Goal: Information Seeking & Learning: Check status

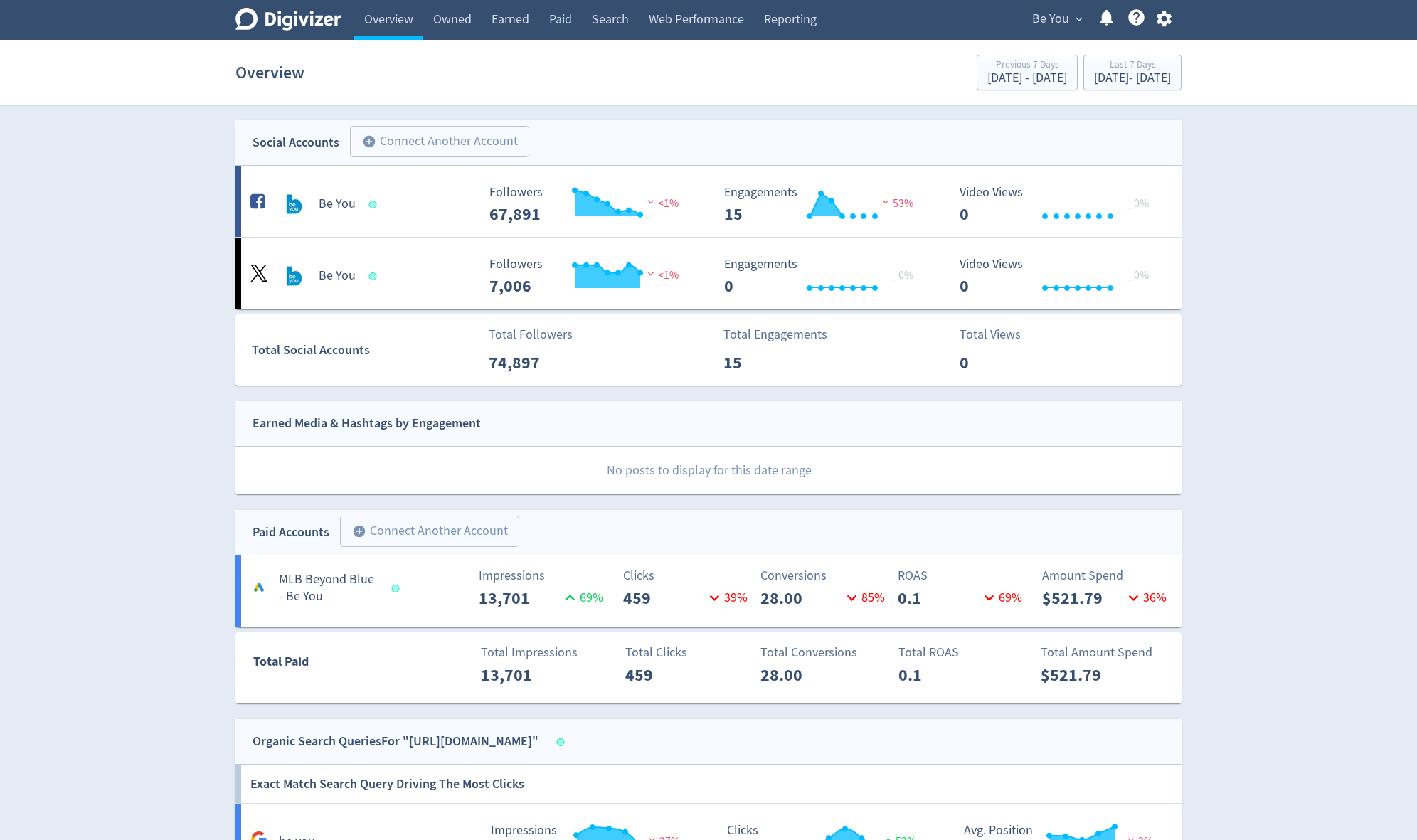
click at [1059, 23] on span "Be You" at bounding box center [1051, 18] width 37 height 22
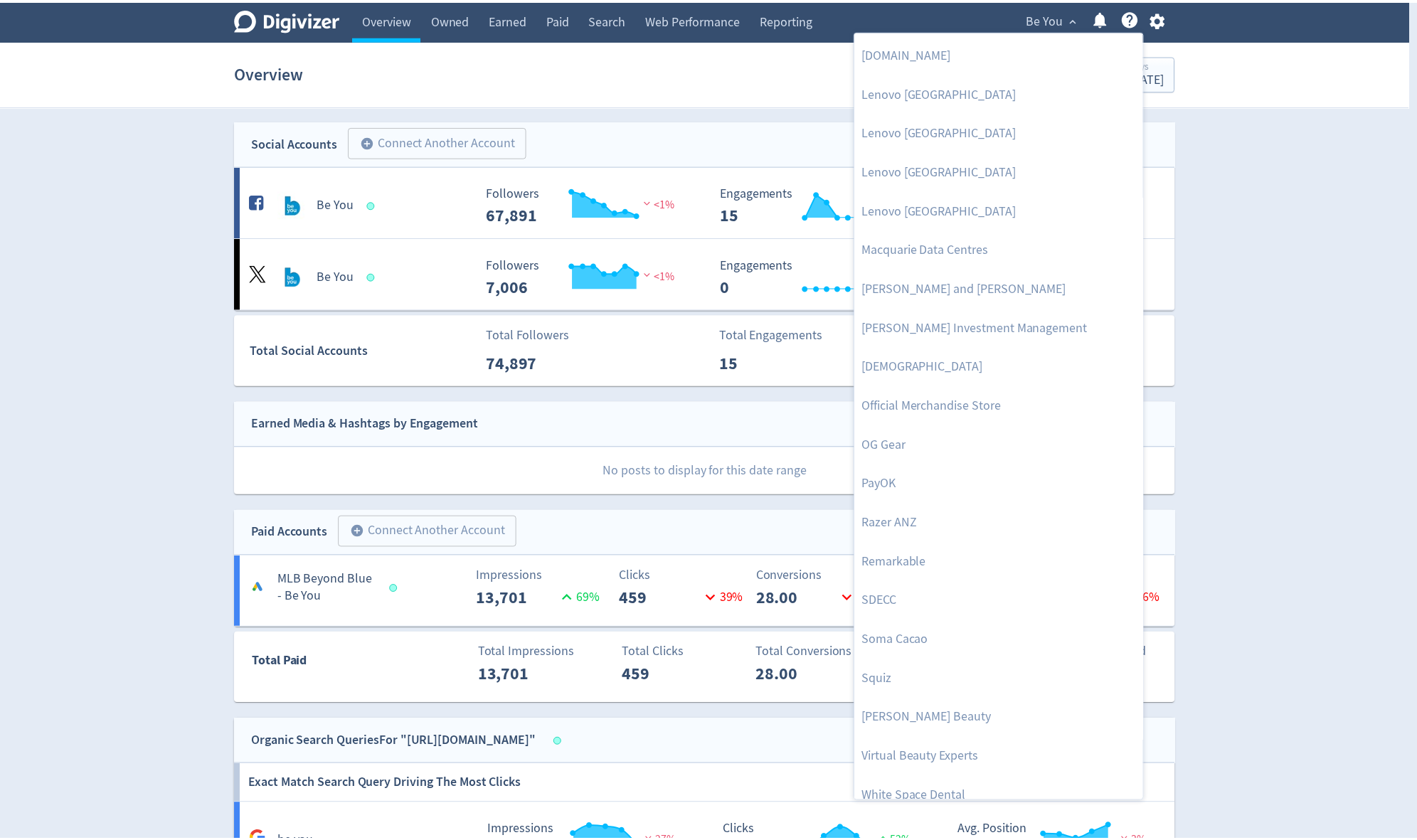
scroll to position [1304, 0]
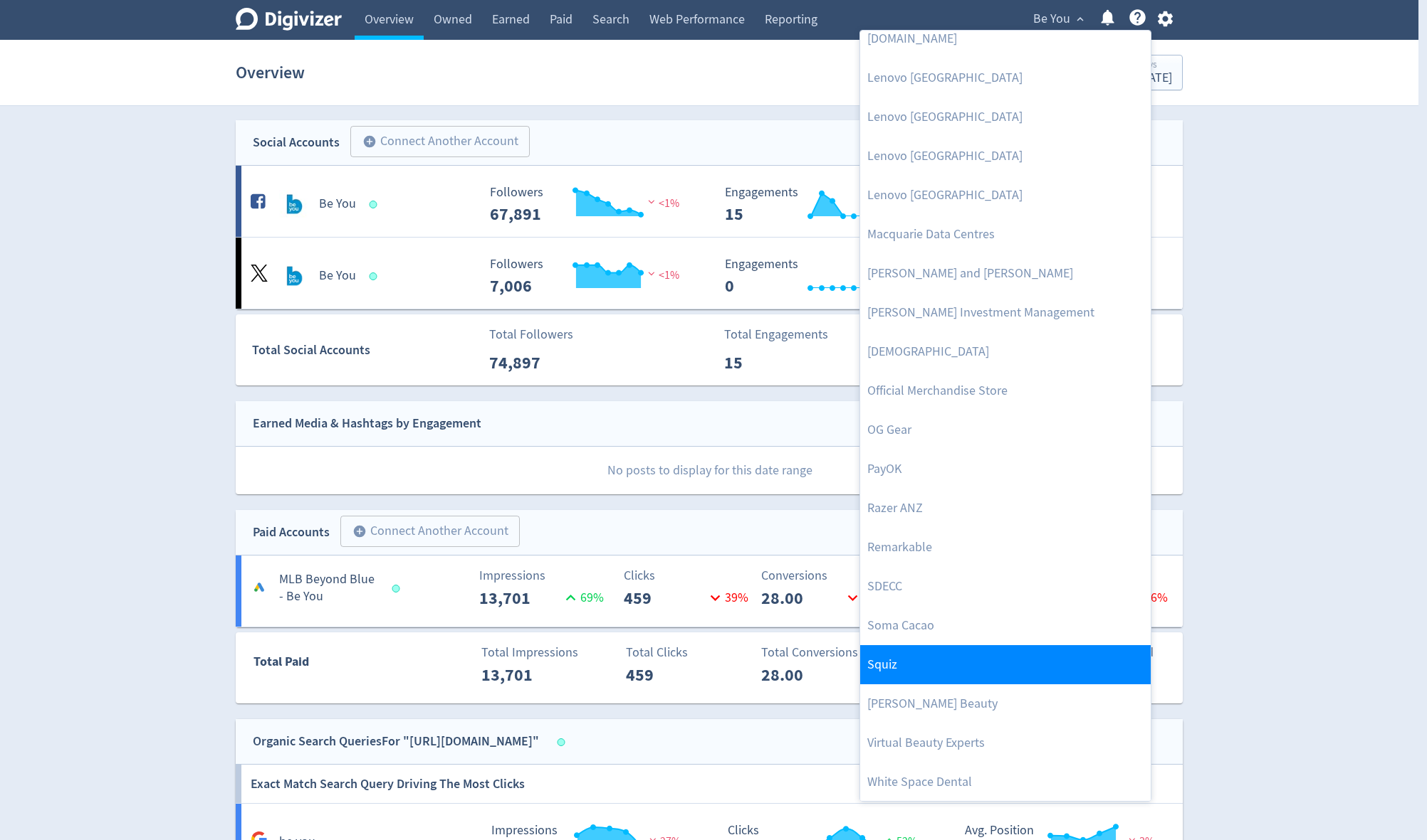
click at [1007, 663] on link "Squiz" at bounding box center [1006, 664] width 290 height 39
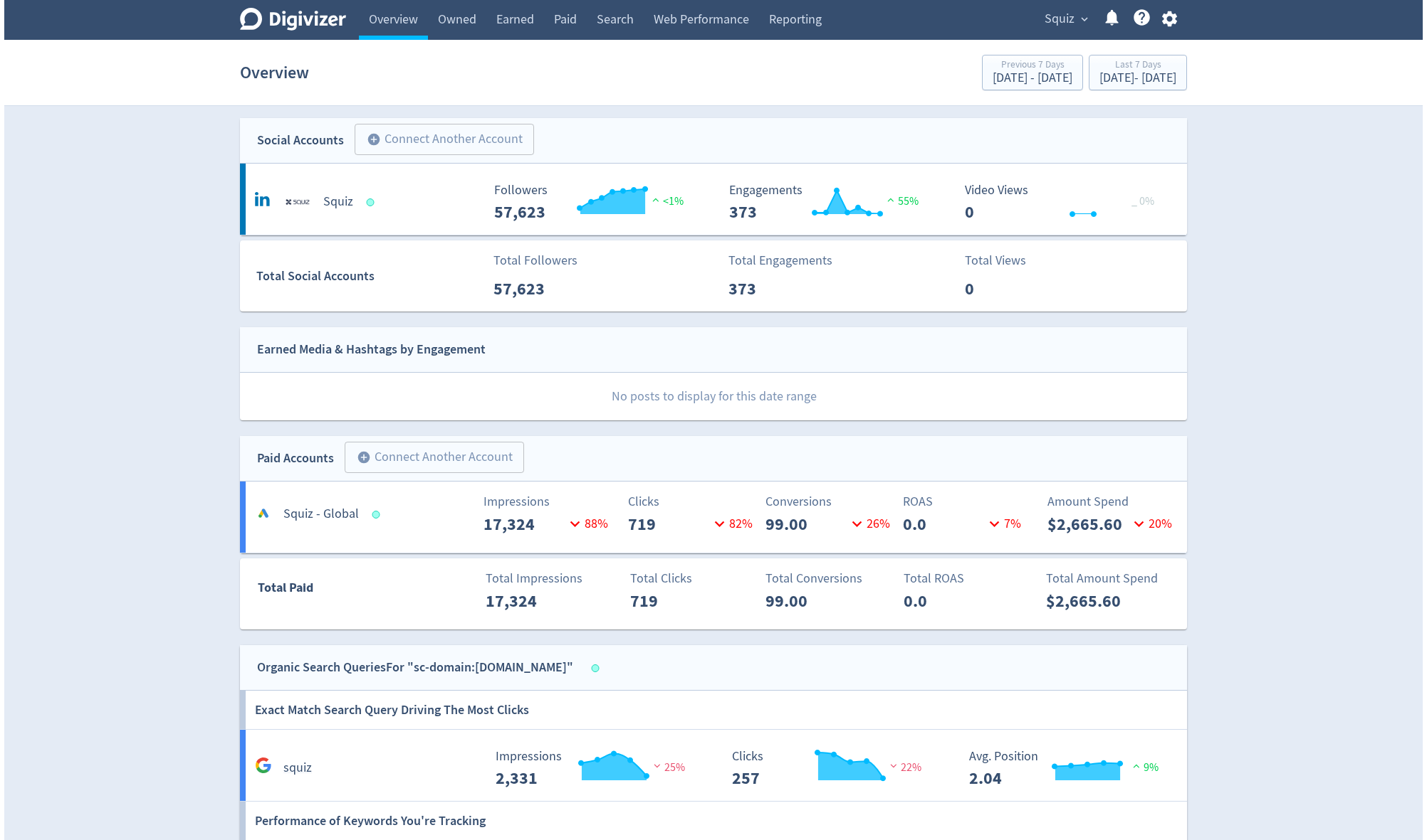
scroll to position [0, 0]
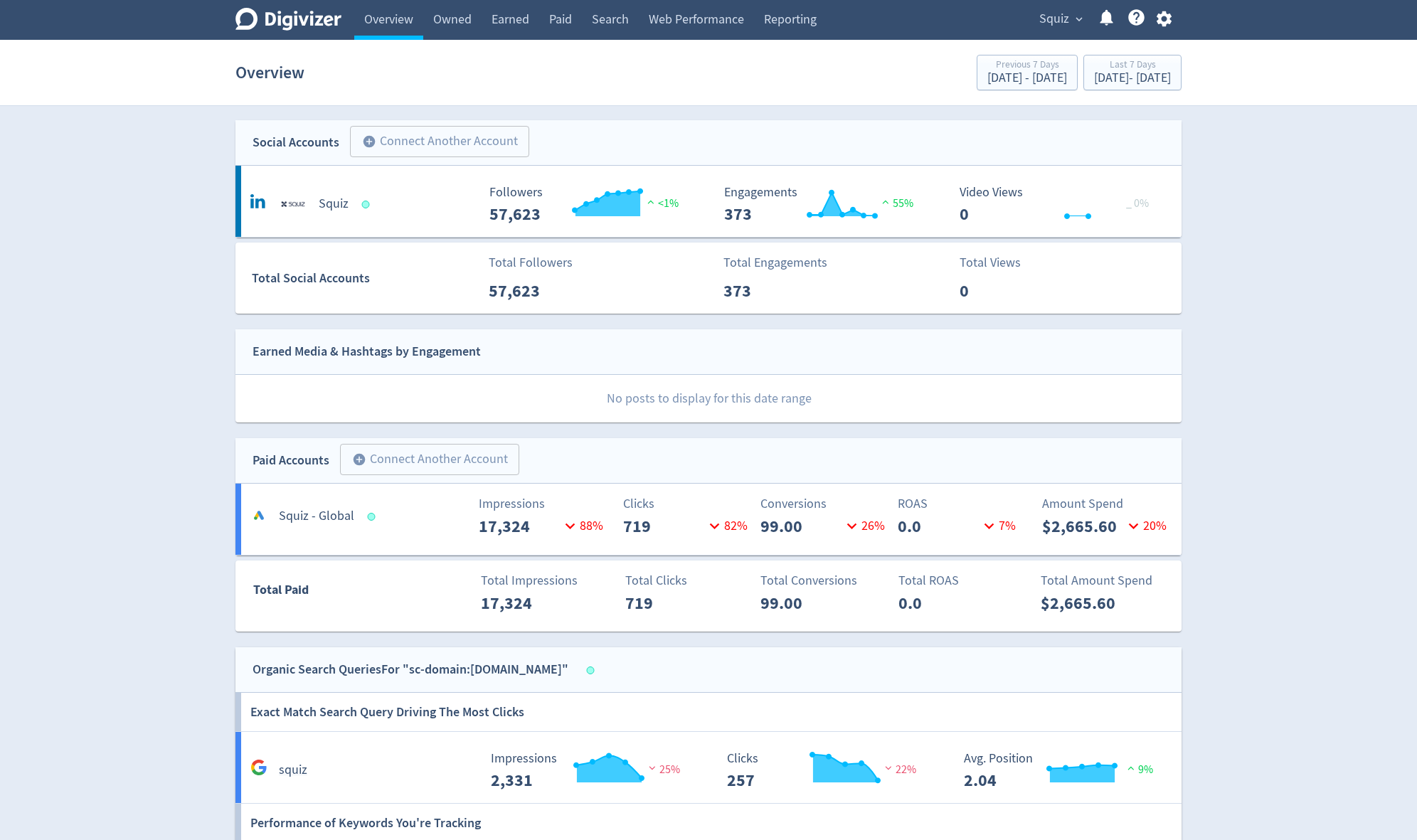
click at [1055, 24] on span "Squiz" at bounding box center [1055, 18] width 30 height 22
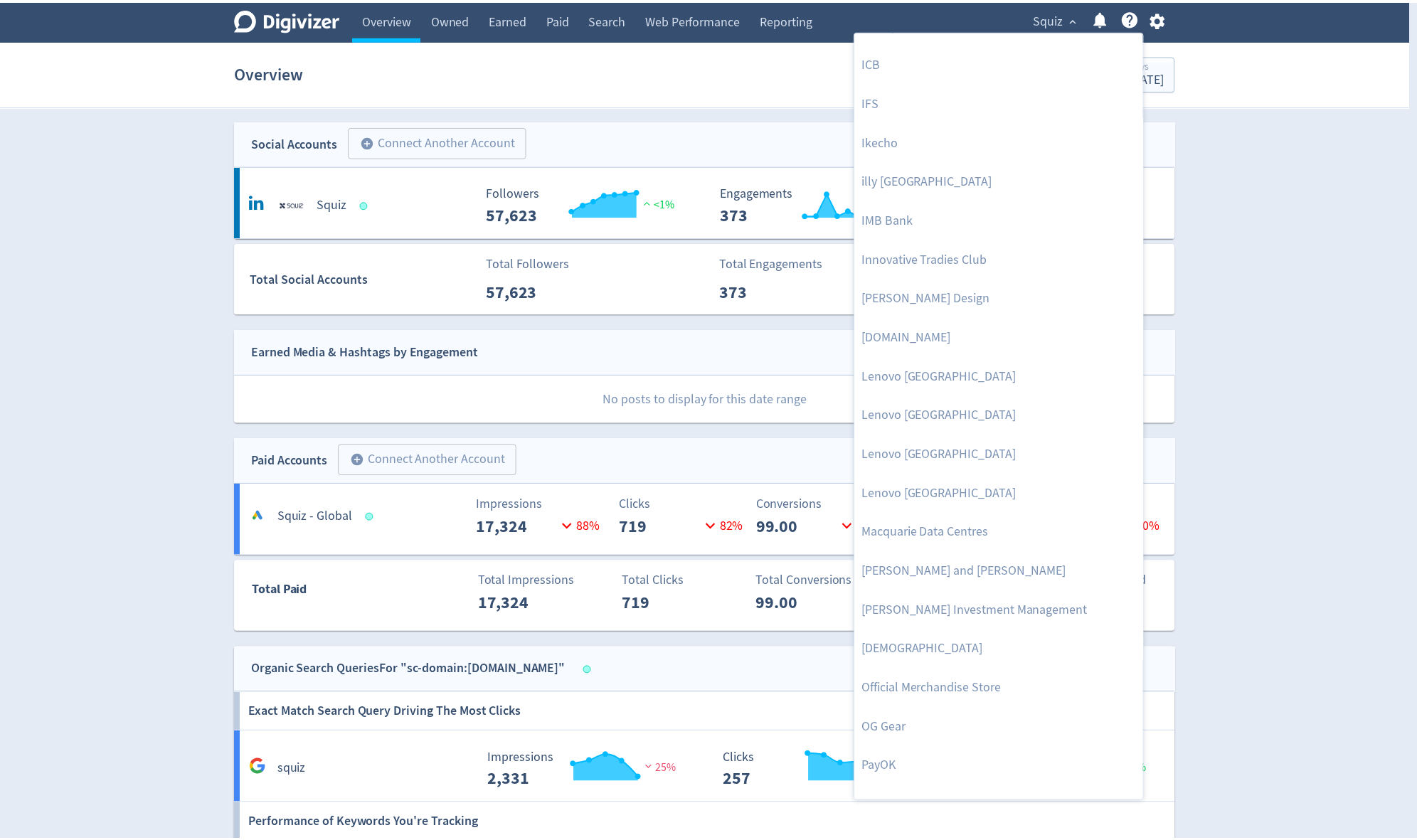
scroll to position [1096, 0]
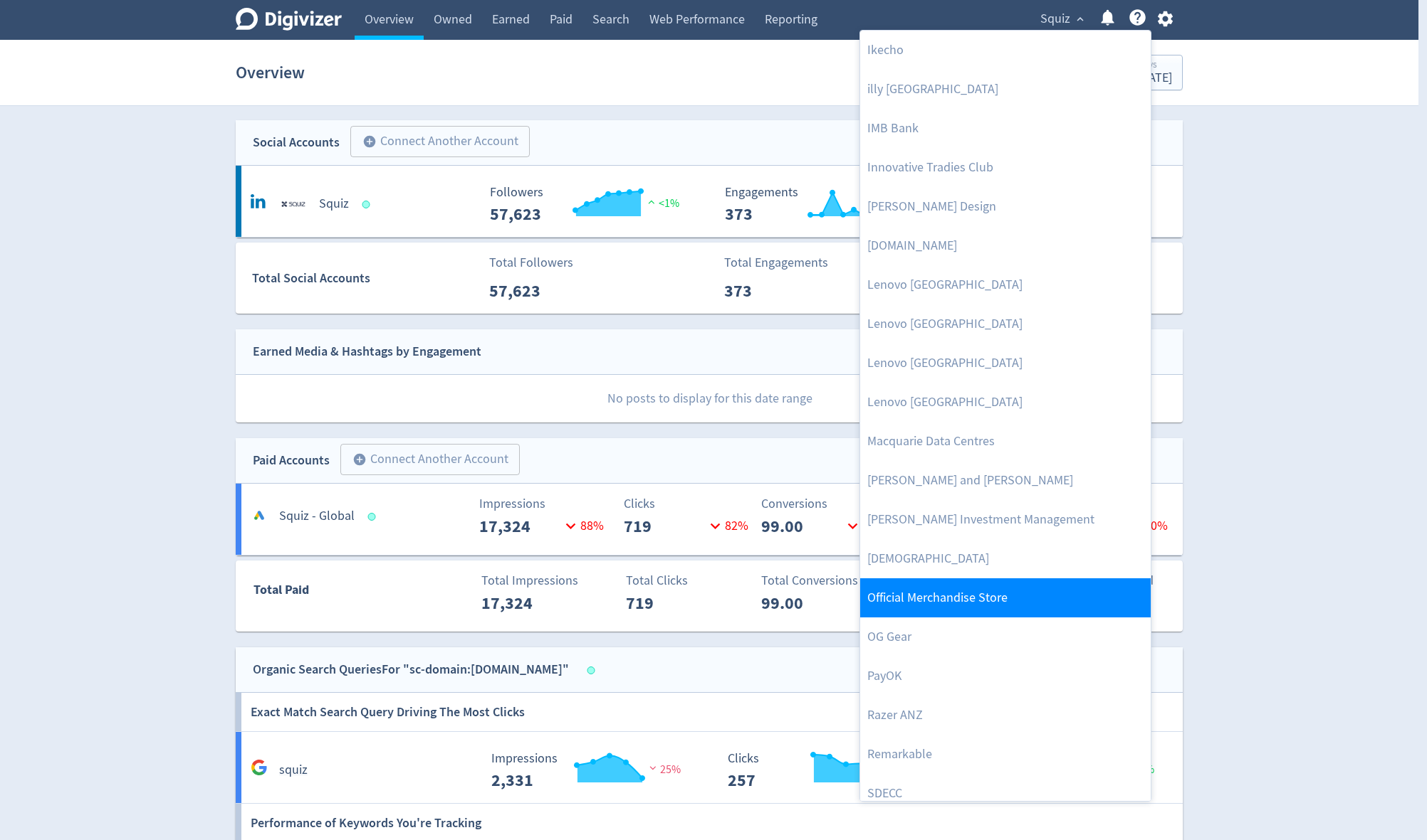
click at [970, 600] on link "Official Merchandise Store" at bounding box center [1006, 598] width 290 height 39
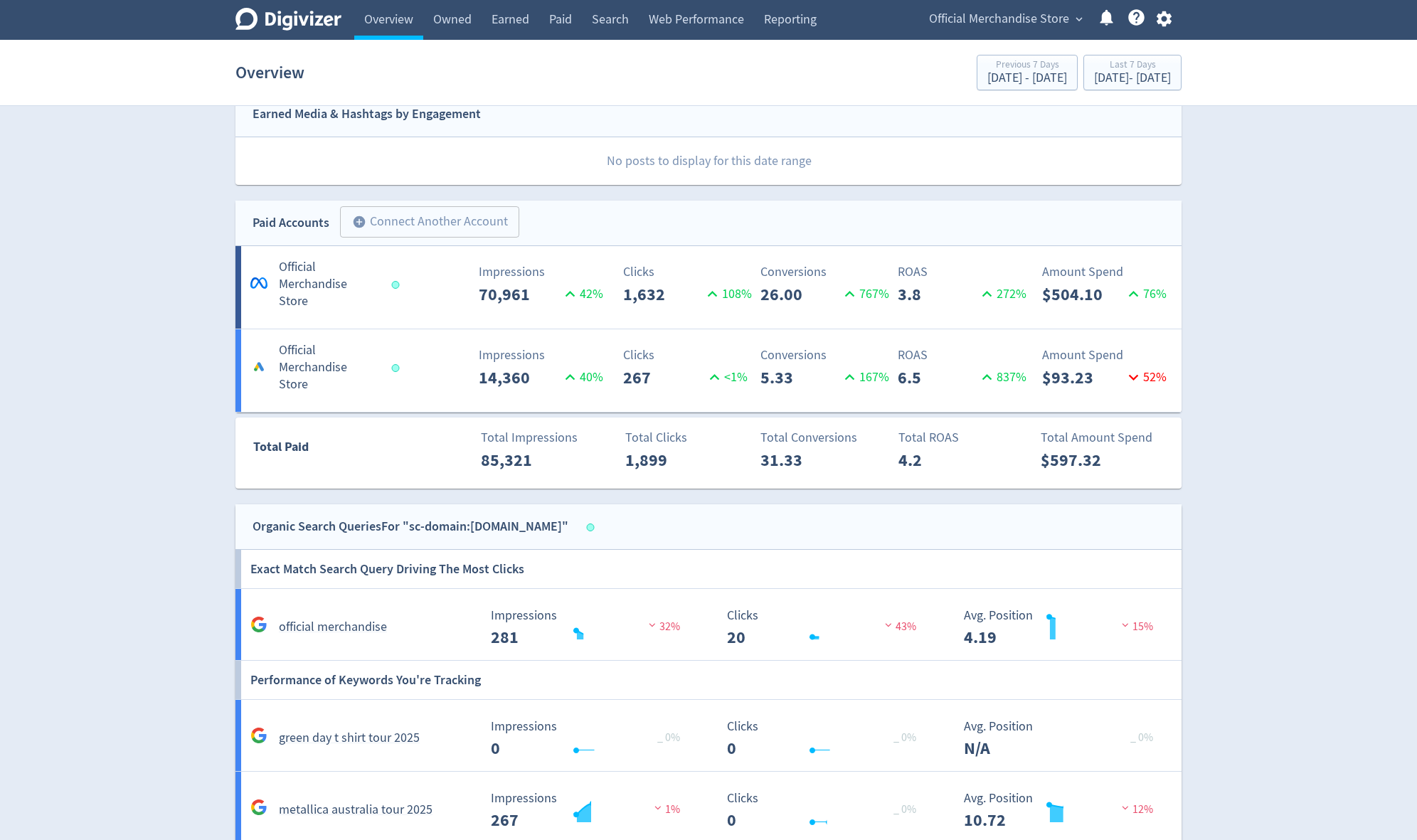
scroll to position [720, 0]
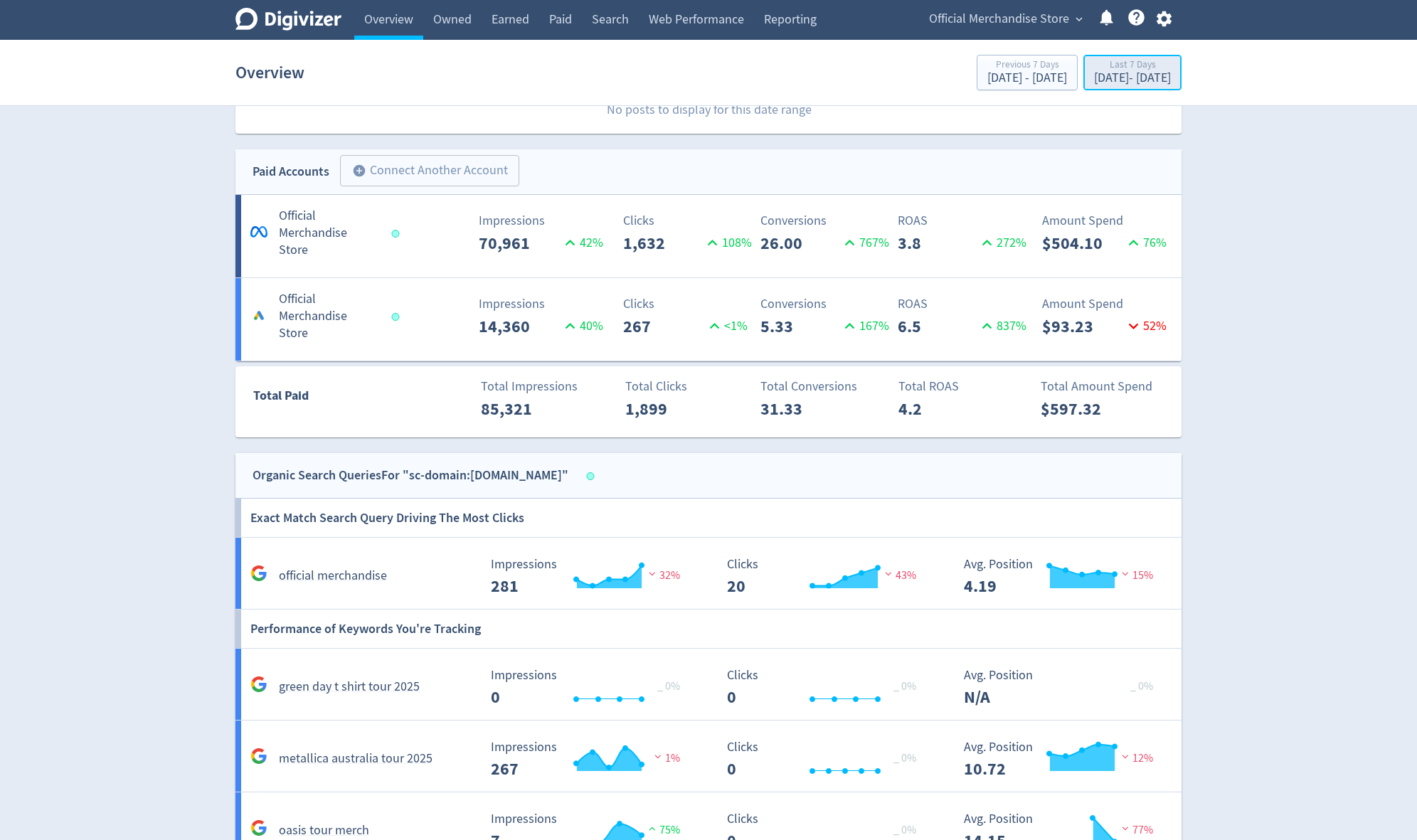
click at [1118, 70] on div "Last 7 Days" at bounding box center [1133, 66] width 77 height 12
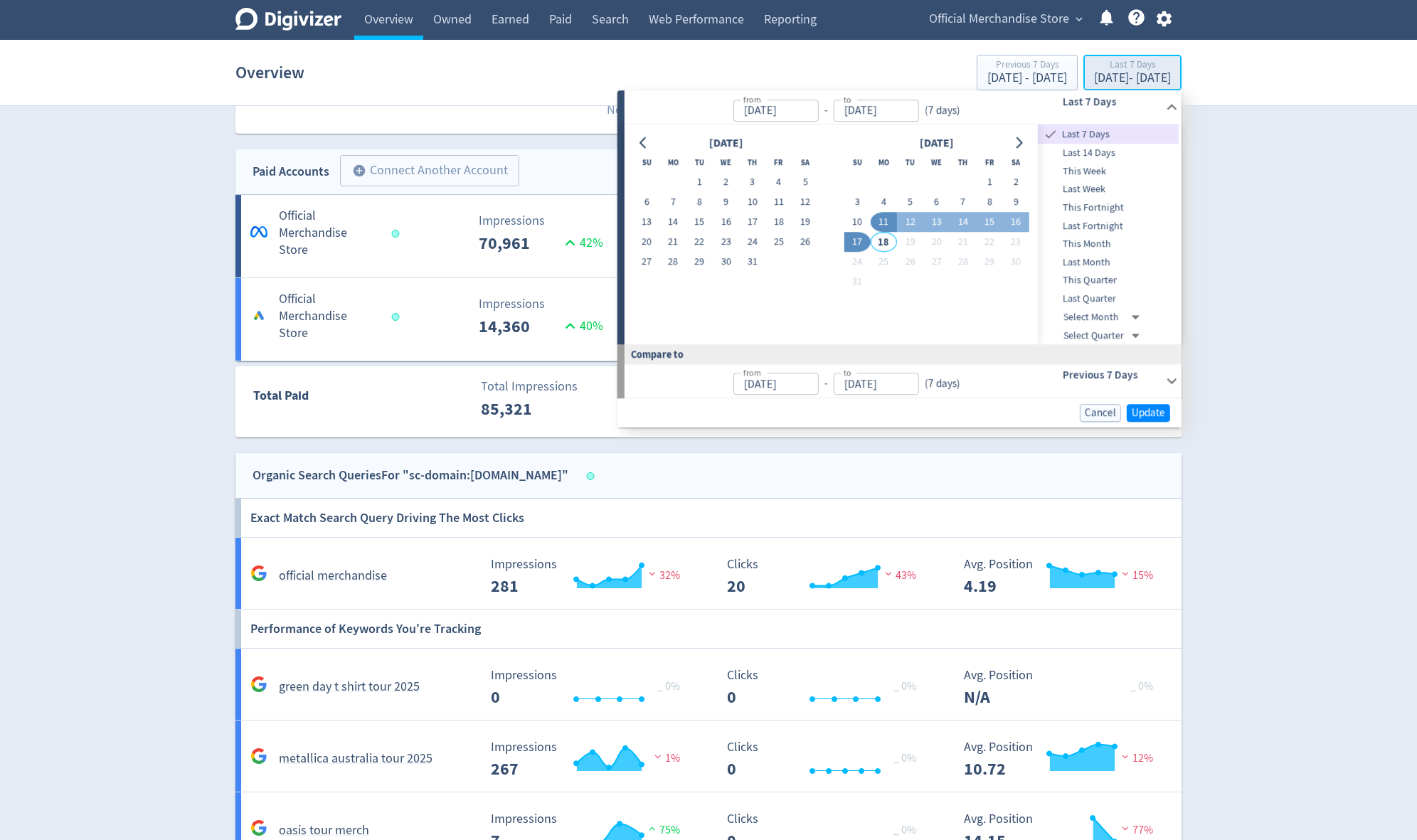
type input "[DATE]"
click at [962, 224] on button "14" at bounding box center [963, 223] width 27 height 20
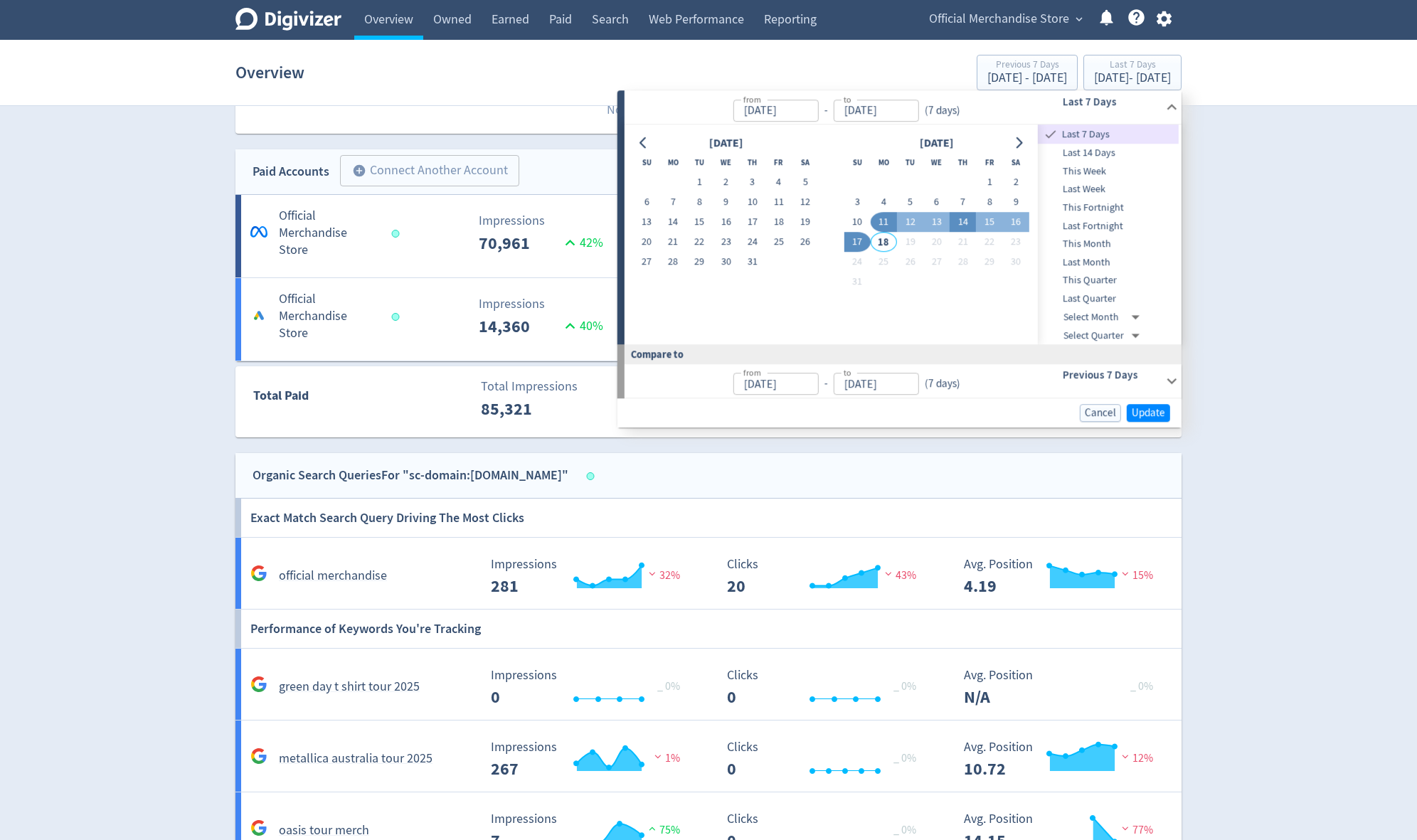
type input "[DATE]"
click at [860, 240] on button "17" at bounding box center [857, 243] width 27 height 20
type input "[DATE]"
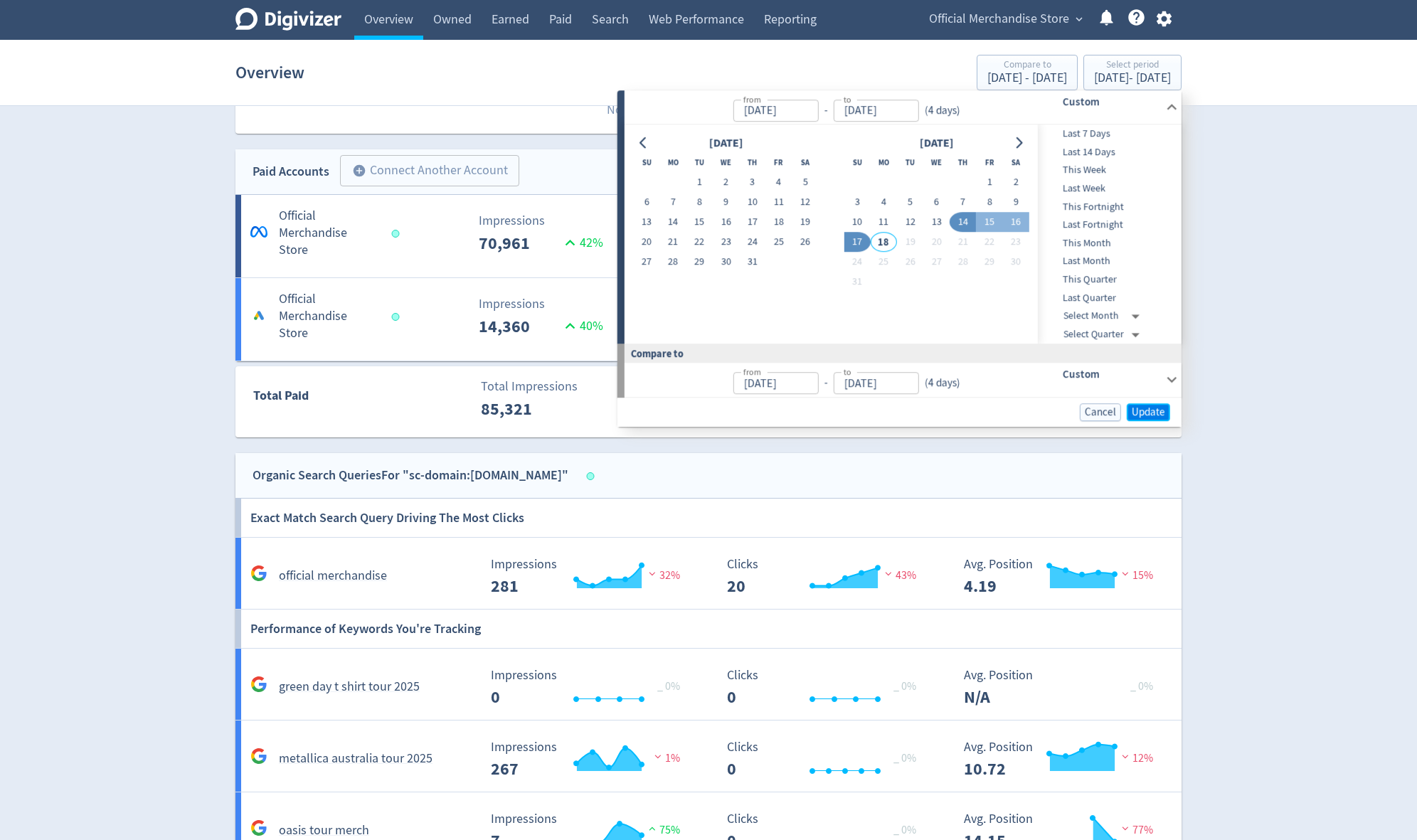
click at [1156, 408] on span "Update" at bounding box center [1148, 412] width 33 height 11
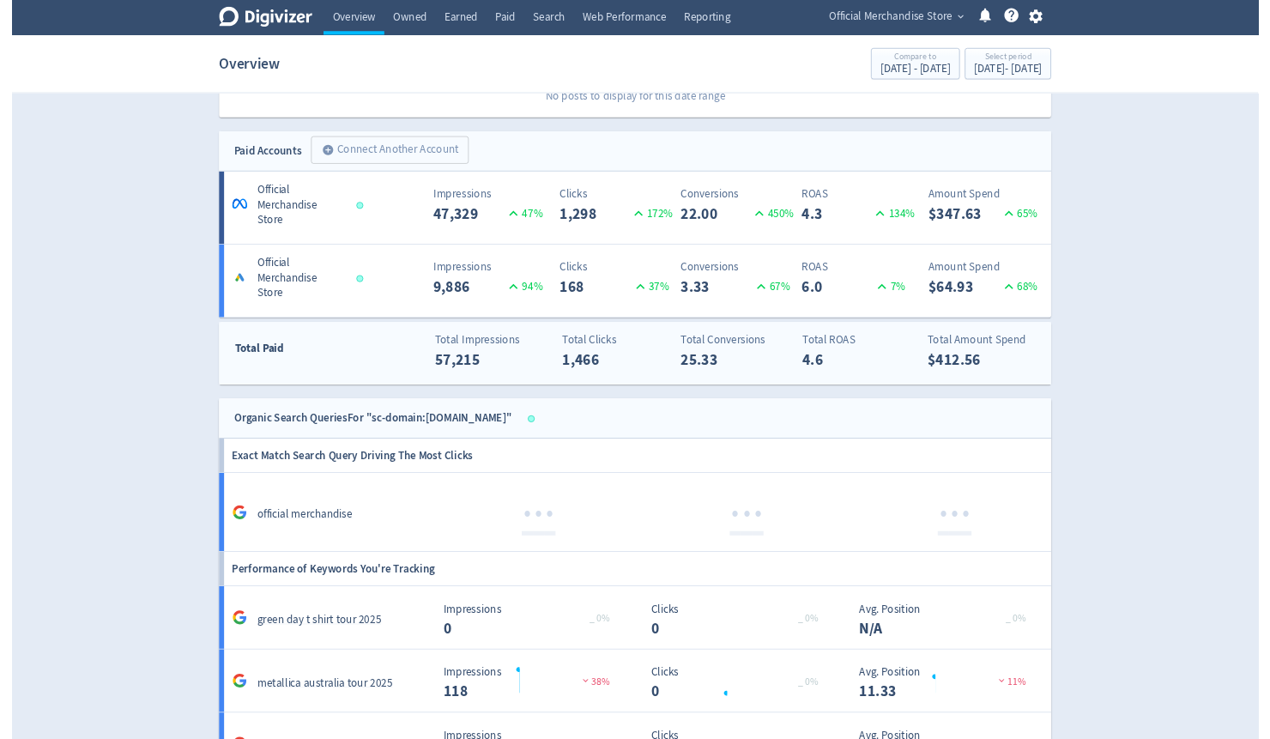
scroll to position [862, 0]
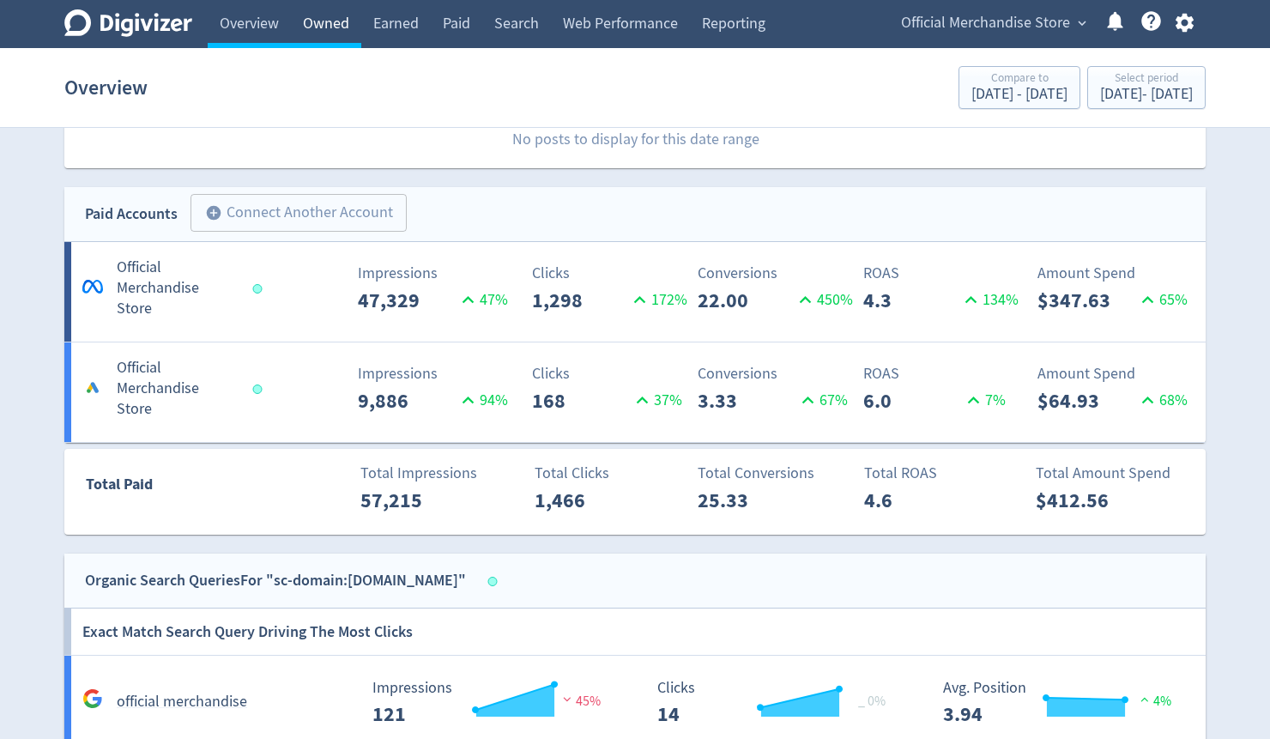
click at [354, 21] on link "Owned" at bounding box center [326, 24] width 70 height 48
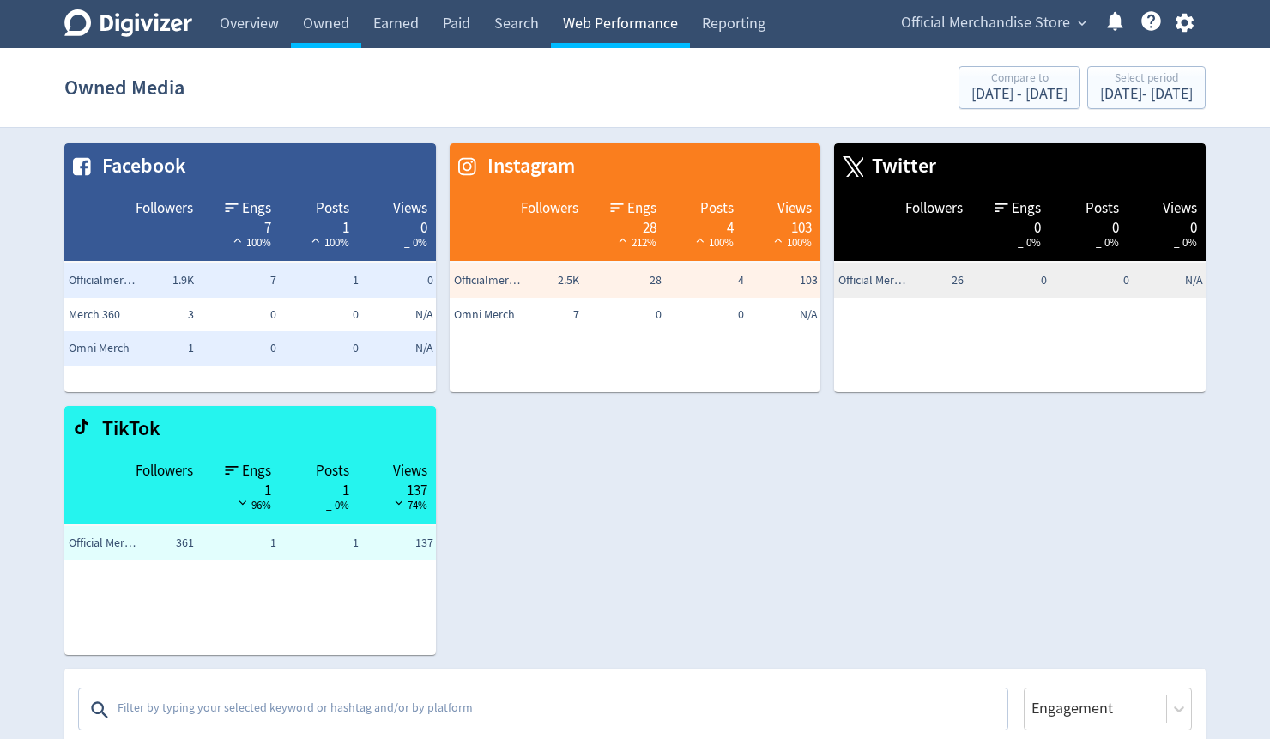
click at [596, 24] on link "Web Performance" at bounding box center [620, 24] width 139 height 48
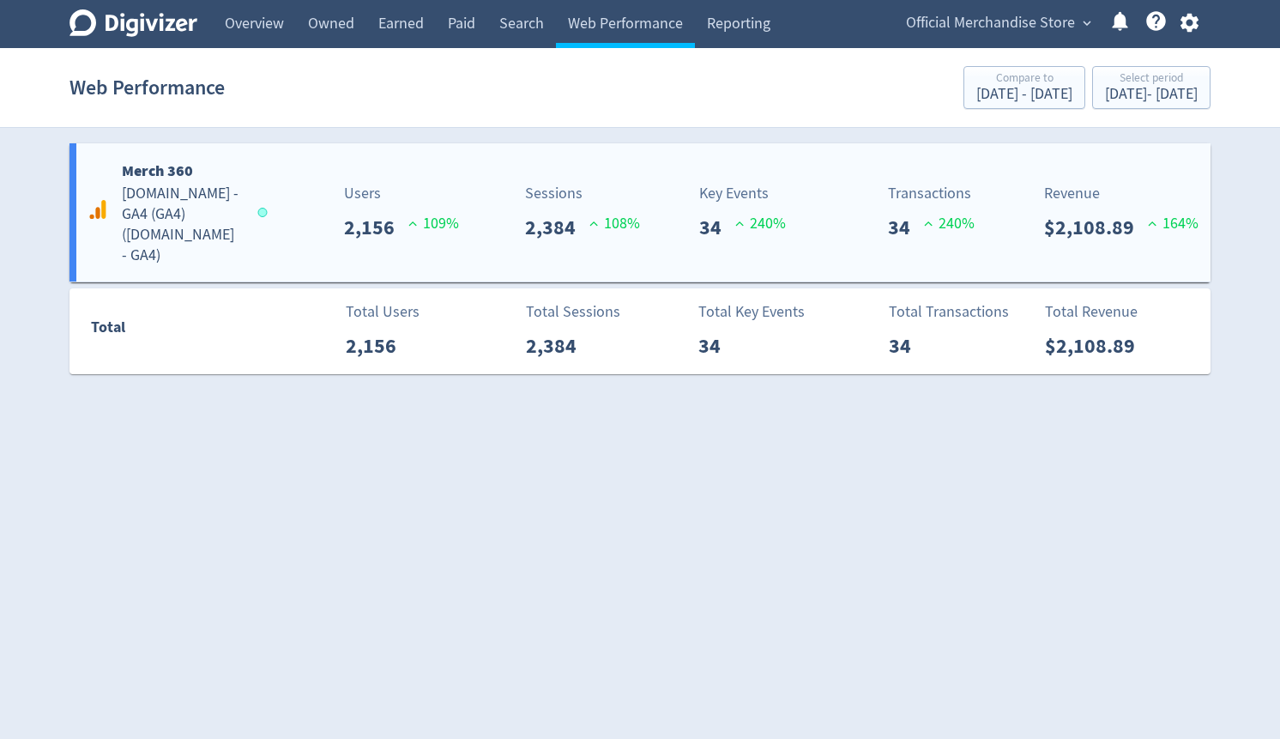
click at [187, 210] on h5 "[DOMAIN_NAME] - GA4 (GA4) ( [DOMAIN_NAME] - GA4 )" at bounding box center [182, 225] width 120 height 82
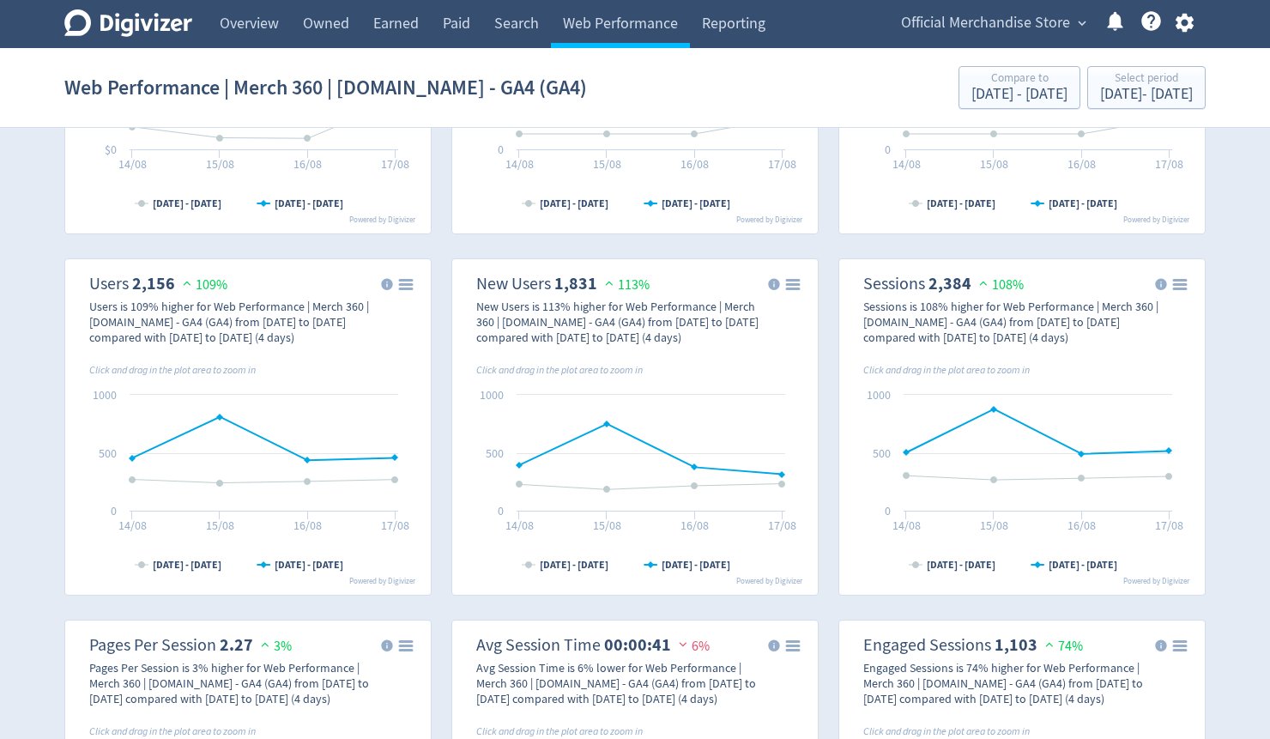
scroll to position [275, 0]
click at [1114, 101] on div "[DATE] - [DATE]" at bounding box center [1146, 94] width 93 height 15
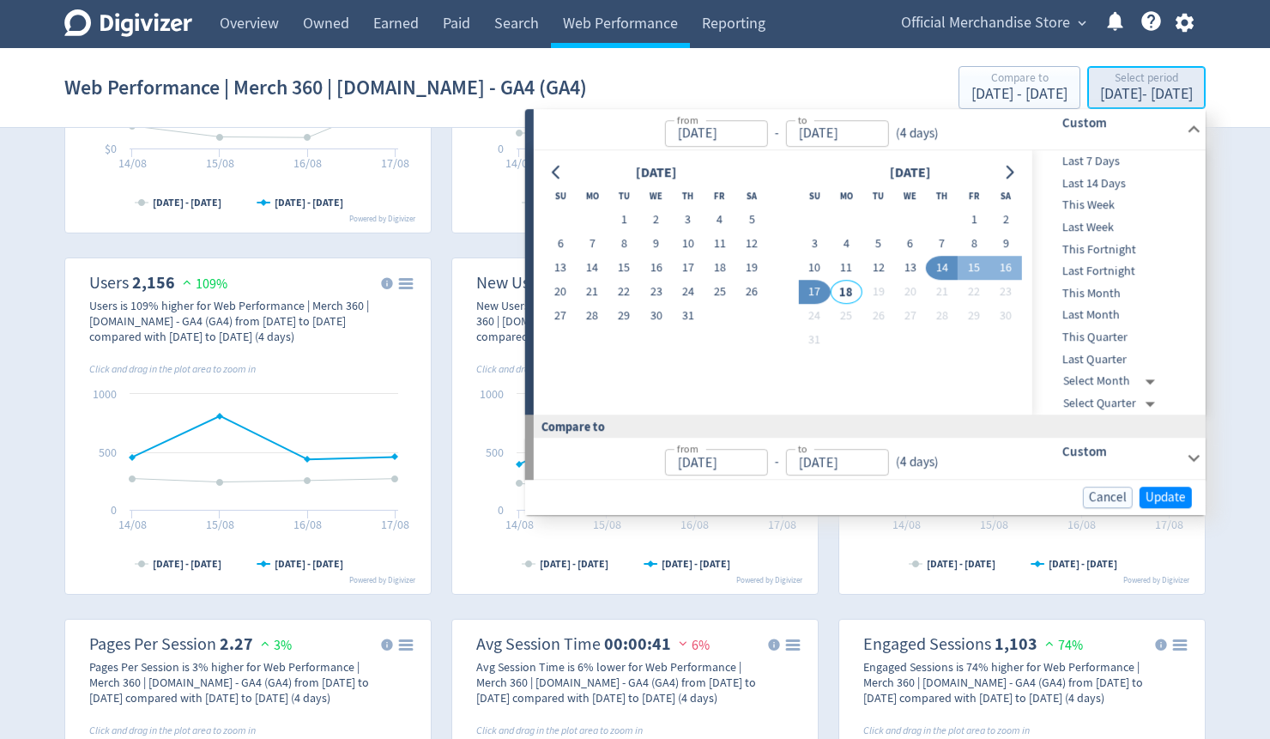
type input "[DATE]"
click at [977, 217] on button "1" at bounding box center [974, 221] width 32 height 24
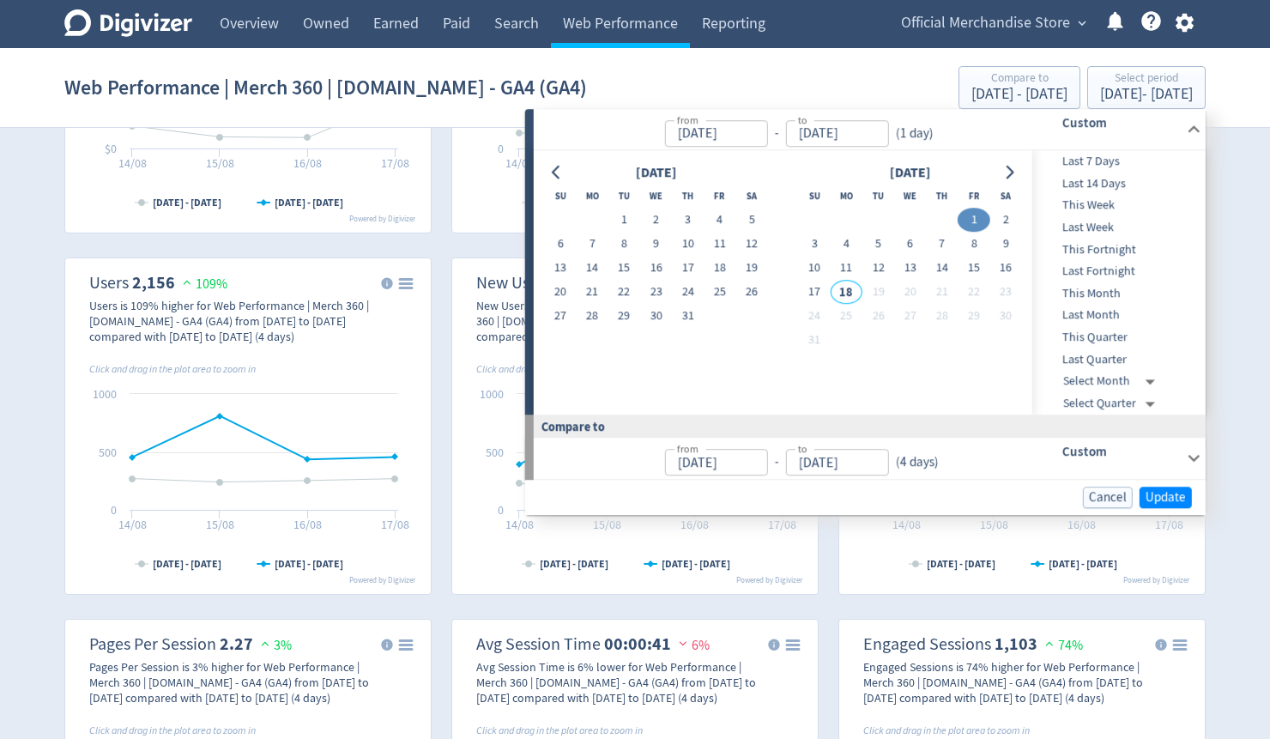
type input "[DATE]"
click at [817, 292] on button "17" at bounding box center [814, 293] width 32 height 24
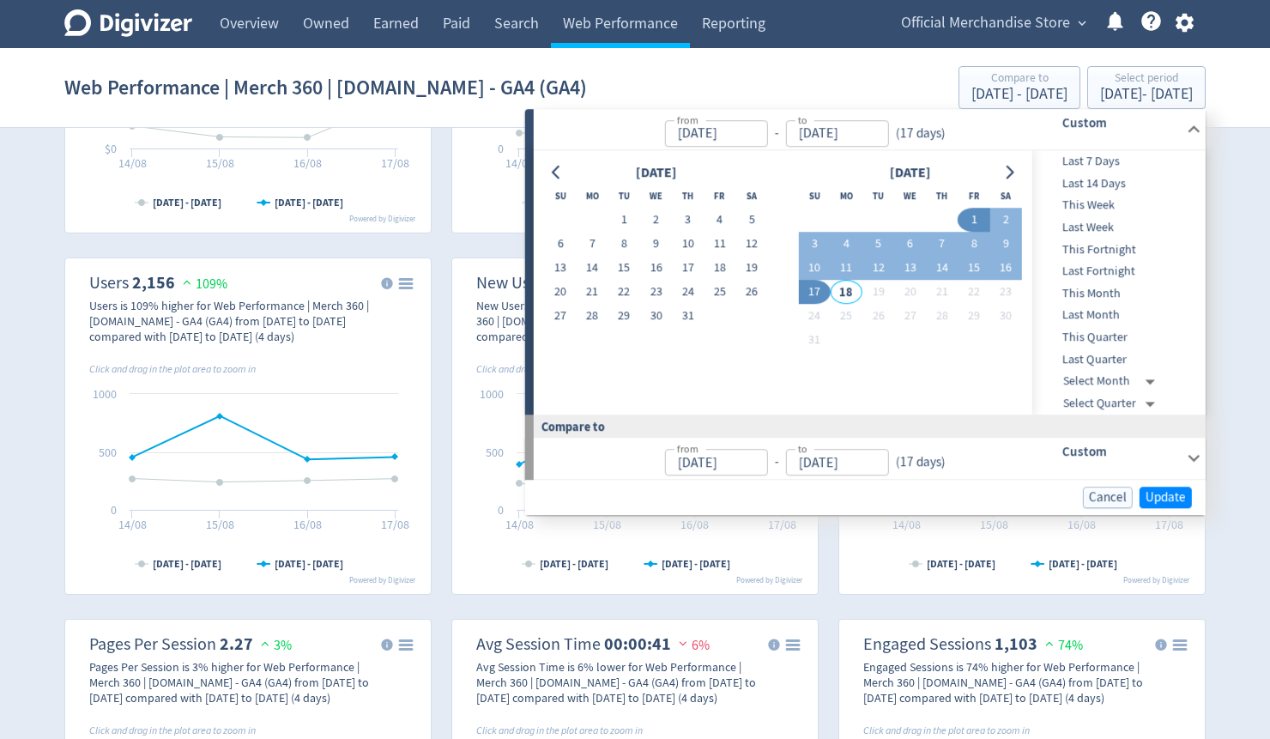
type input "[DATE]"
click at [1164, 499] on span "Update" at bounding box center [1166, 497] width 40 height 13
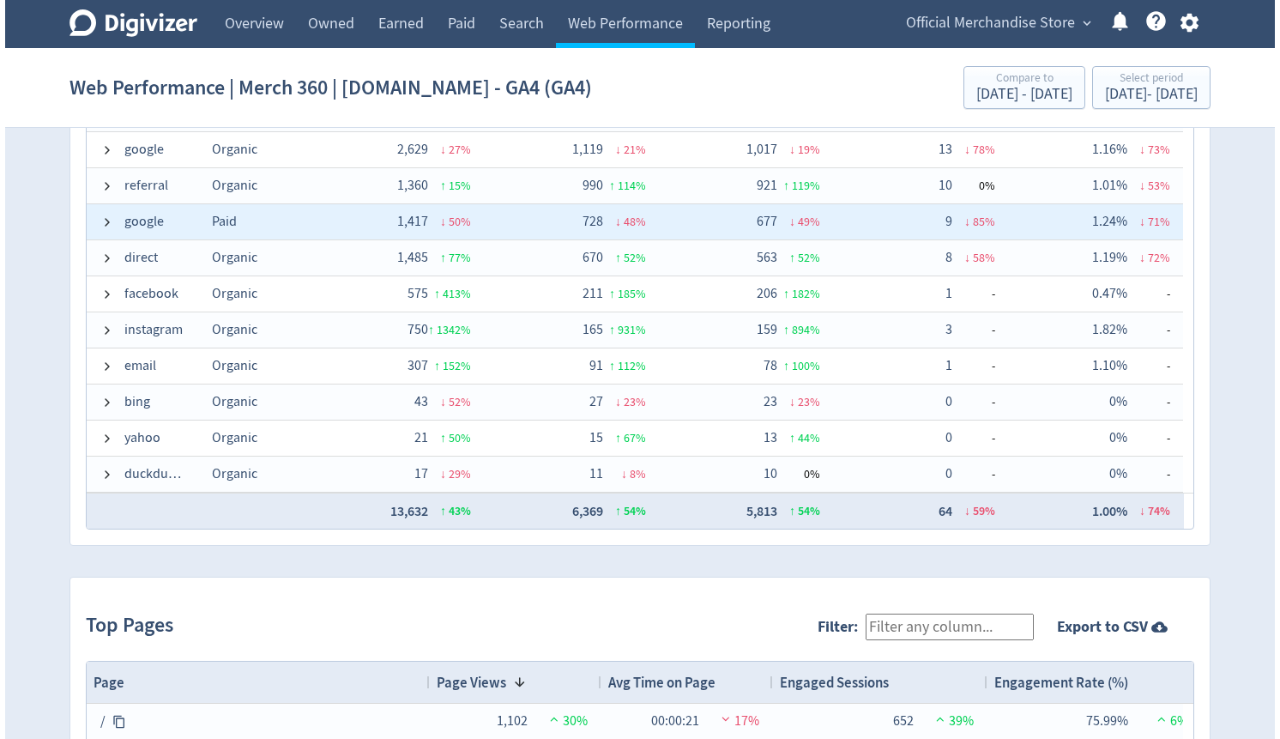
scroll to position [892, 0]
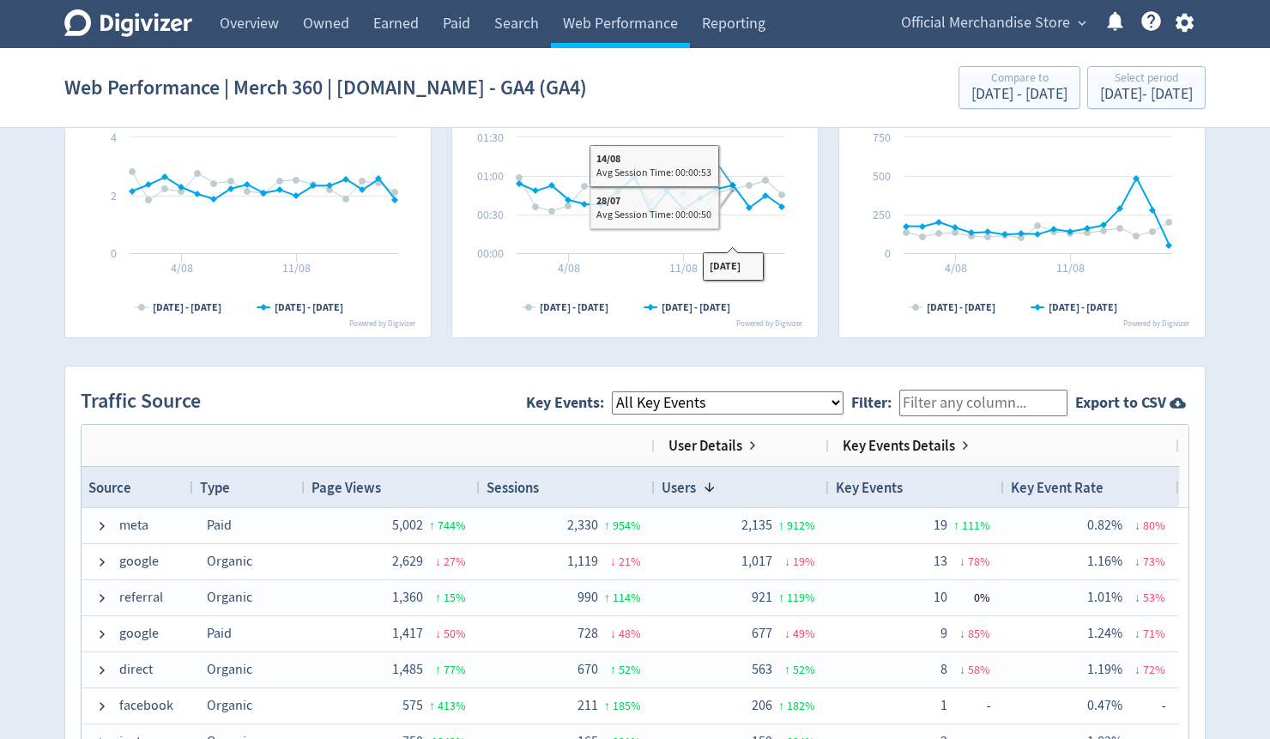
click at [706, 402] on select "All Key Events eCommerce purchase" at bounding box center [728, 402] width 232 height 23
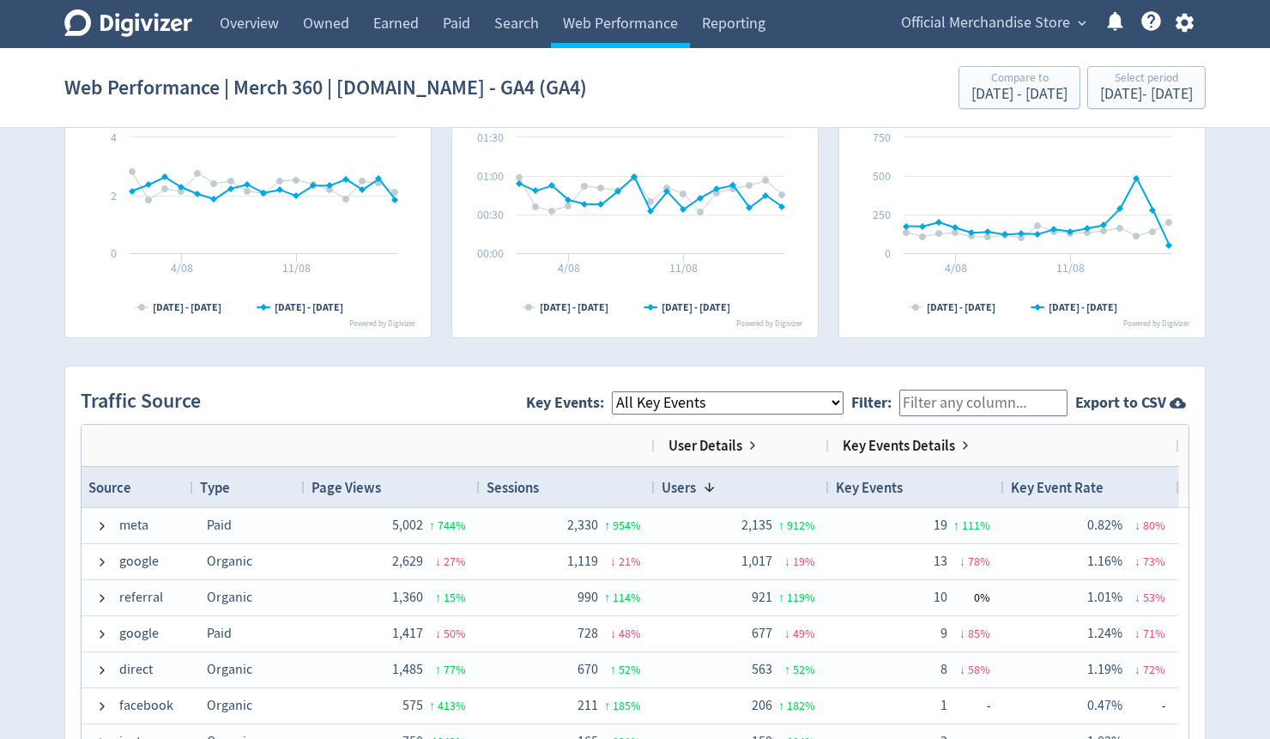
select select "purchase"
click at [626, 391] on select "All Key Events eCommerce purchase" at bounding box center [728, 402] width 232 height 23
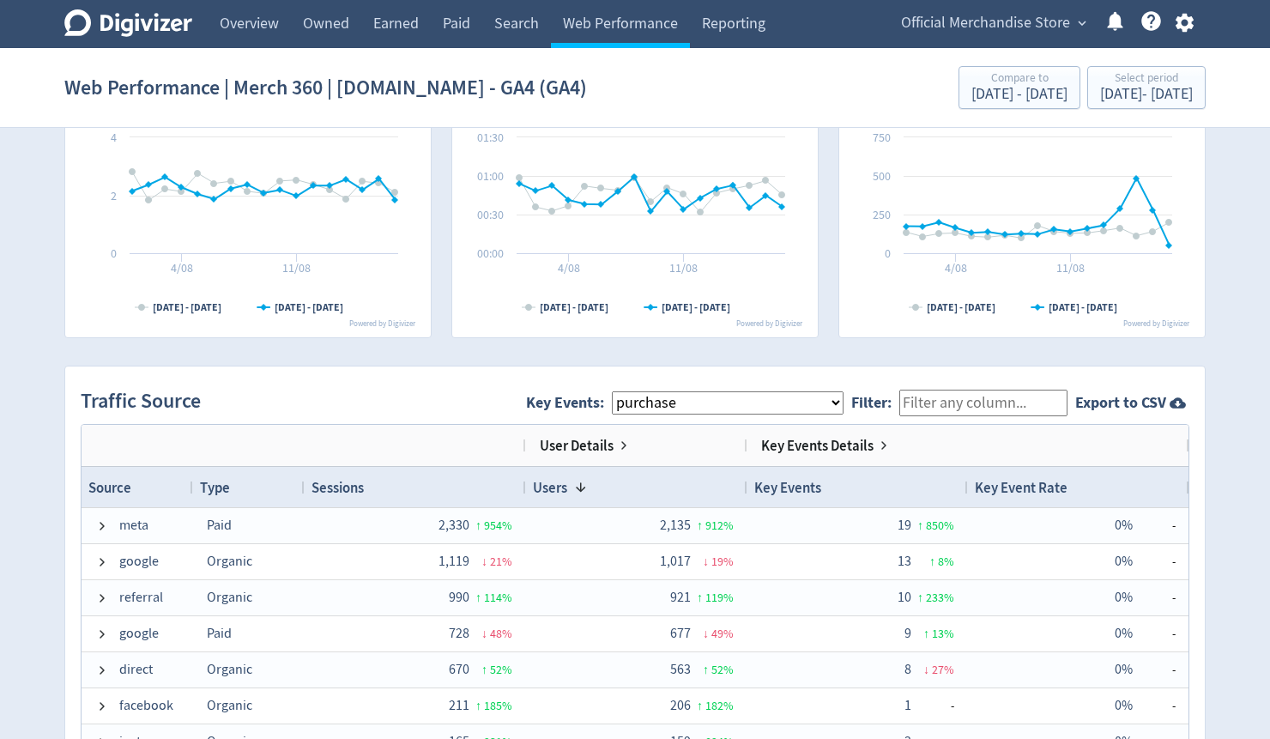
click at [983, 35] on span "Official Merchandise Store" at bounding box center [985, 22] width 169 height 27
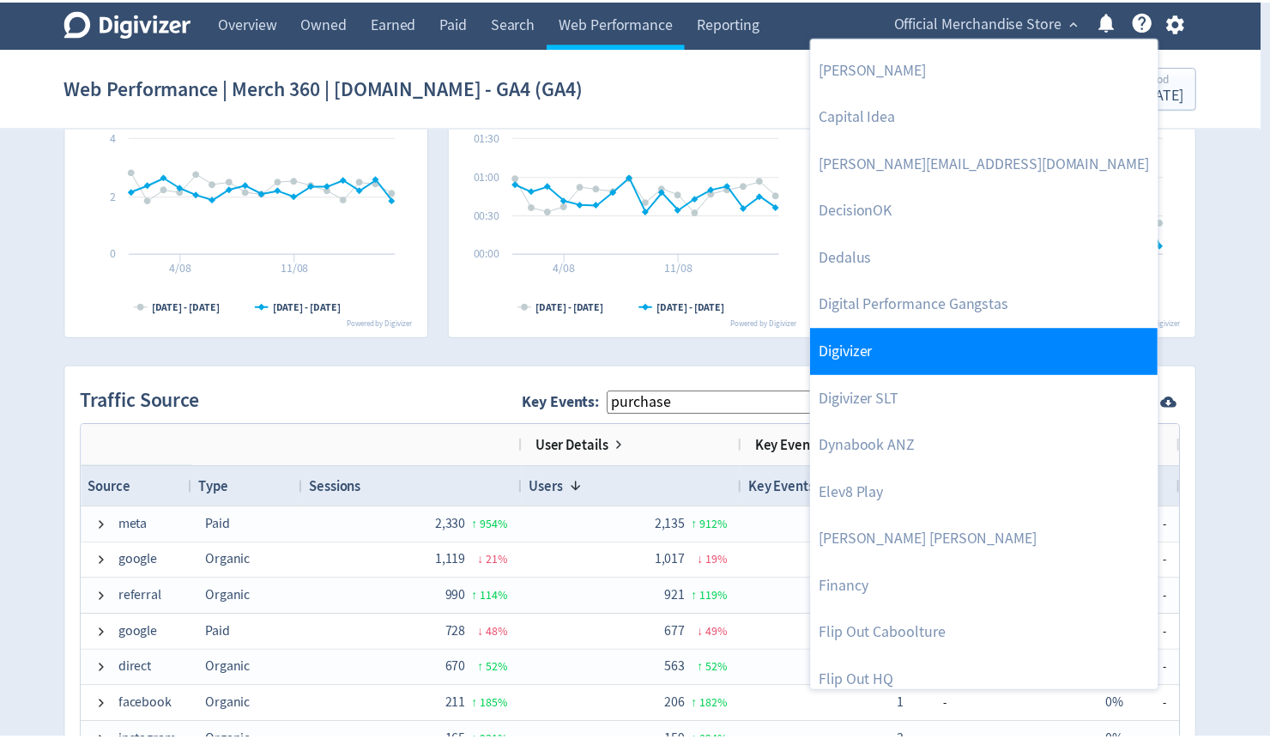
scroll to position [481, 0]
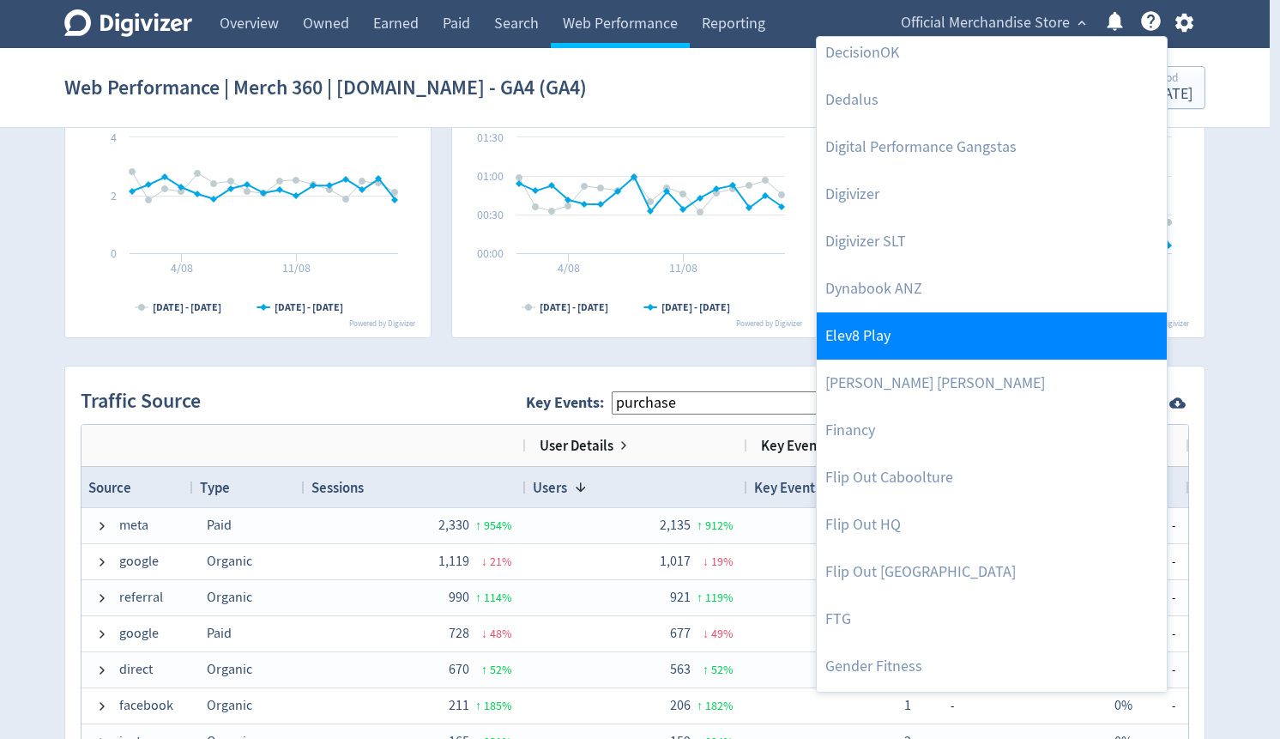
click at [901, 337] on link "Elev8 Play" at bounding box center [992, 335] width 350 height 47
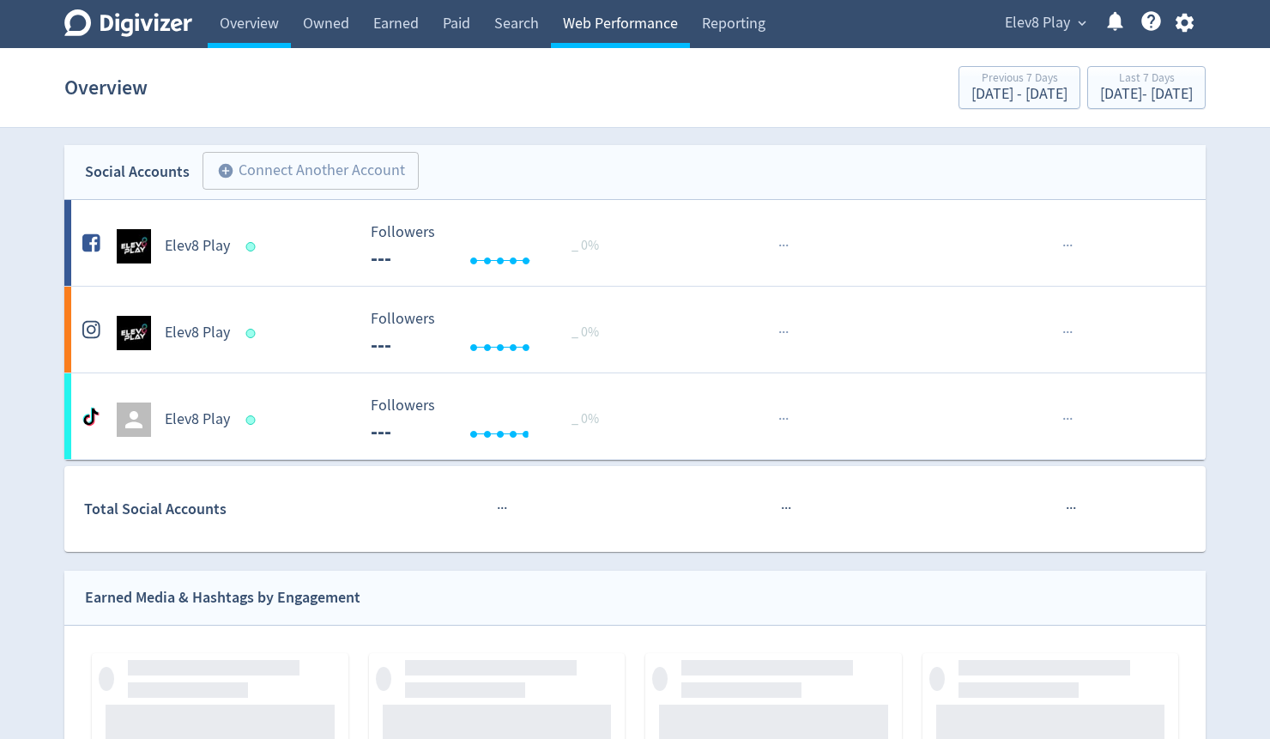
click at [630, 29] on link "Web Performance" at bounding box center [620, 24] width 139 height 48
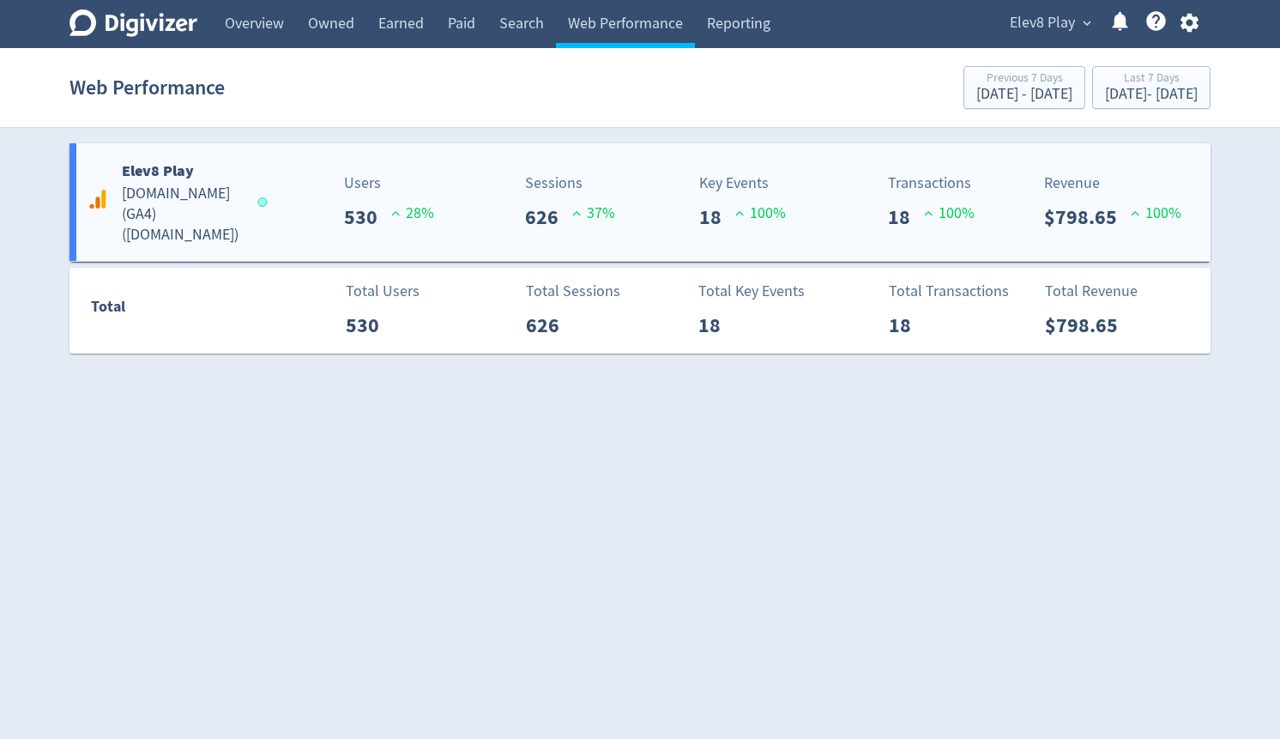
click at [201, 209] on h5 "[DOMAIN_NAME] (GA4) ( [DOMAIN_NAME] )" at bounding box center [182, 215] width 120 height 62
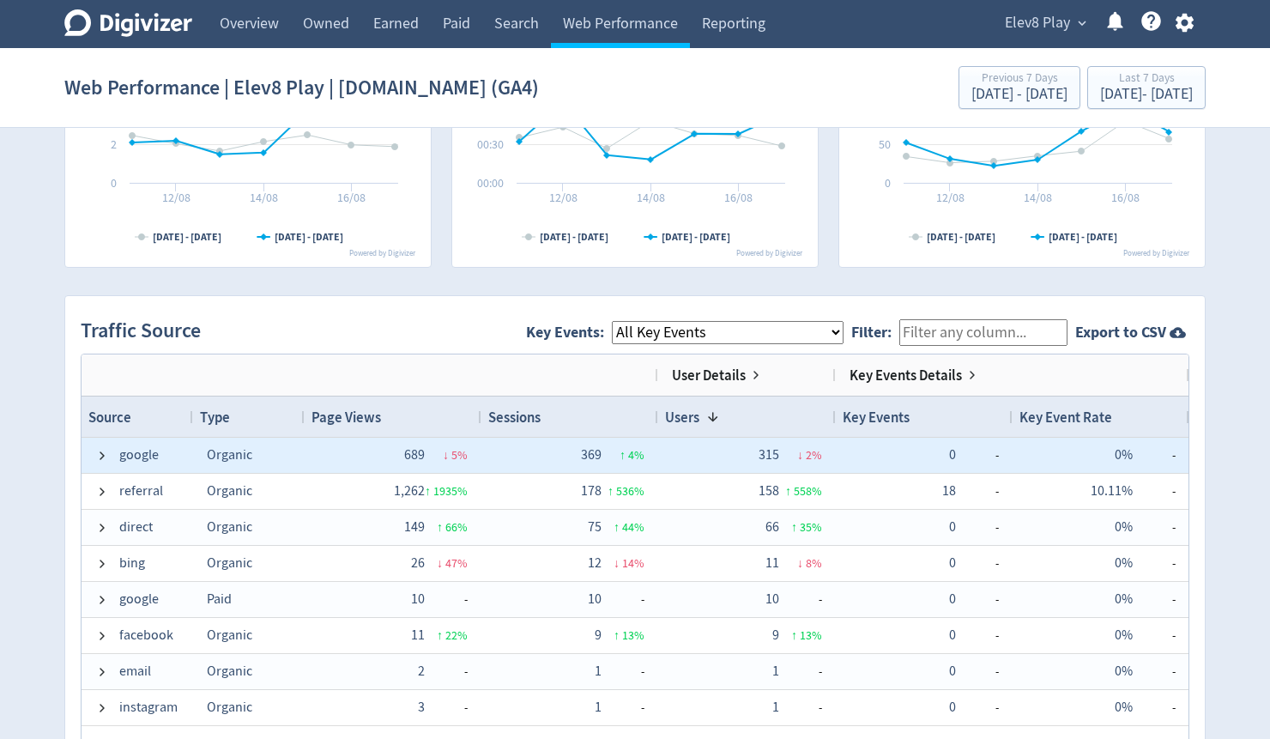
scroll to position [1098, 0]
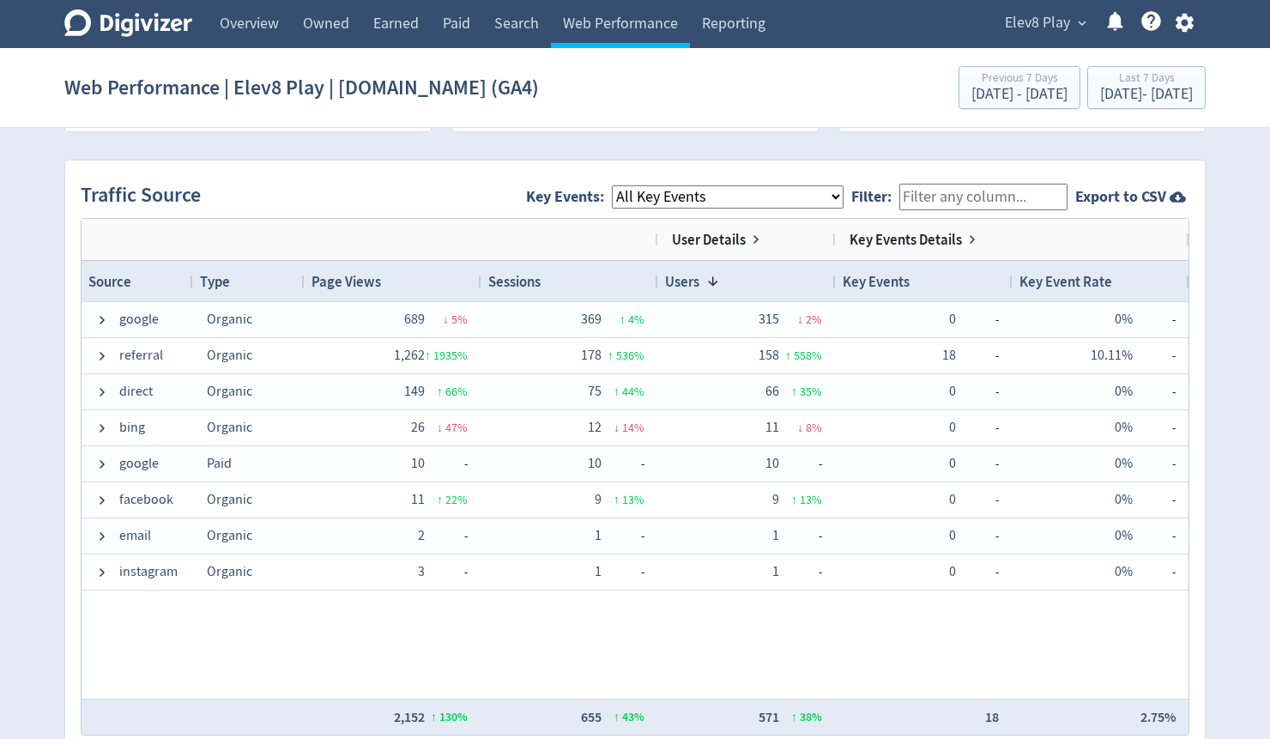
click at [717, 197] on select "All Key Events eCommerce purchase" at bounding box center [728, 196] width 232 height 23
click at [626, 185] on select "All Key Events eCommerce purchase" at bounding box center [728, 196] width 232 height 23
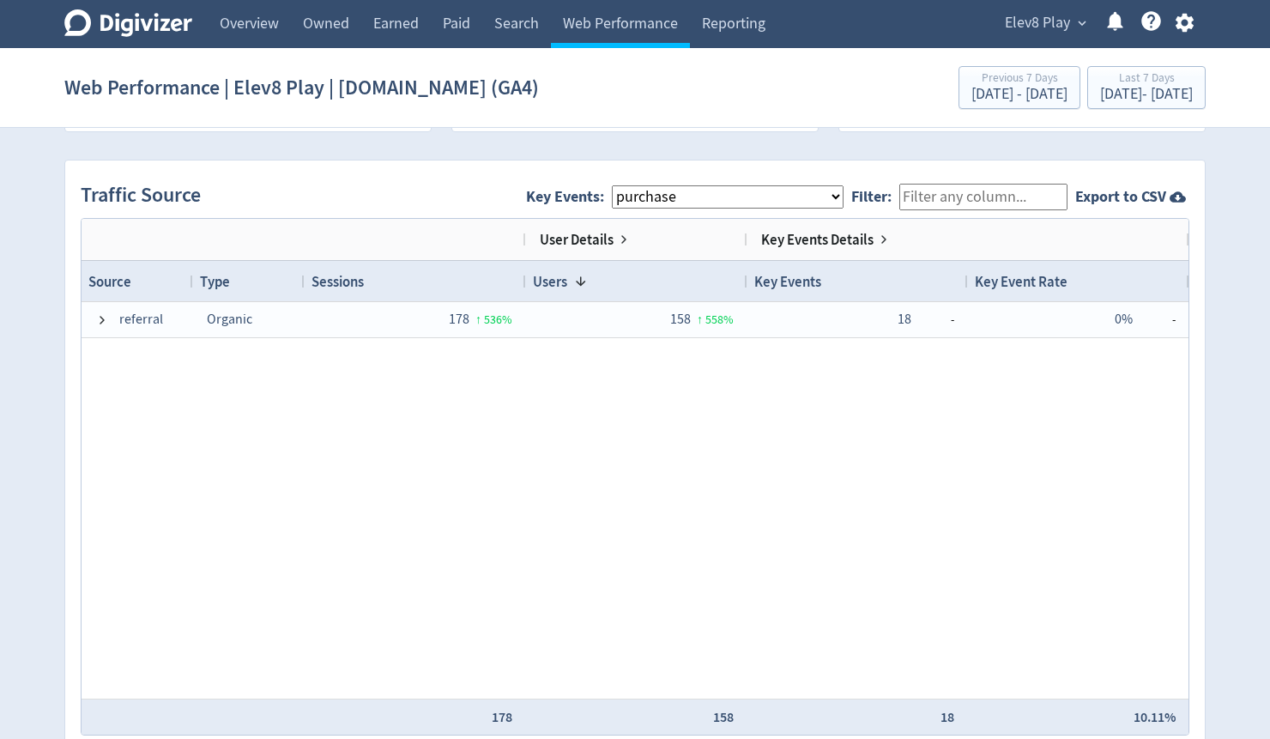
click at [645, 196] on select "All Key Events eCommerce purchase" at bounding box center [728, 196] width 232 height 23
click at [626, 185] on select "All Key Events eCommerce purchase" at bounding box center [728, 196] width 232 height 23
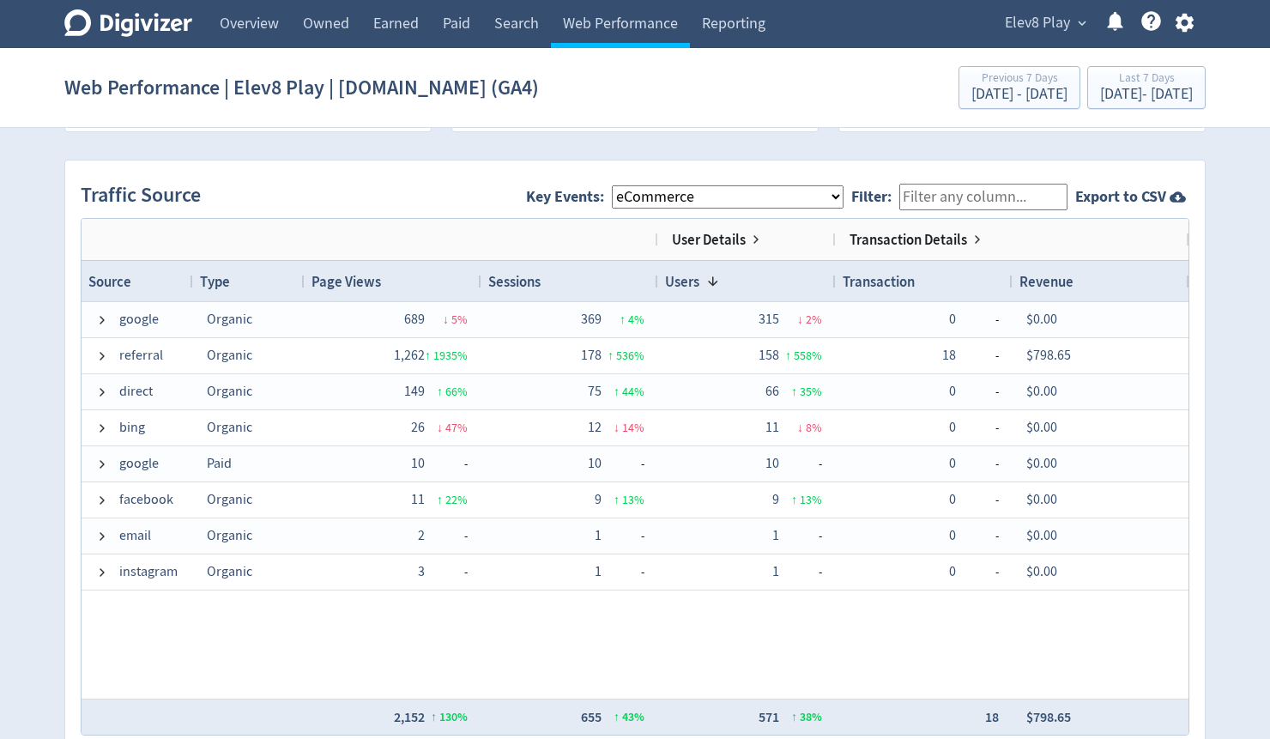
click at [708, 207] on span "Key Events: All Key Events eCommerce purchase" at bounding box center [688, 197] width 325 height 39
click at [709, 206] on select "All Key Events eCommerce purchase" at bounding box center [728, 196] width 232 height 23
click at [626, 185] on select "All Key Events eCommerce purchase" at bounding box center [728, 196] width 232 height 23
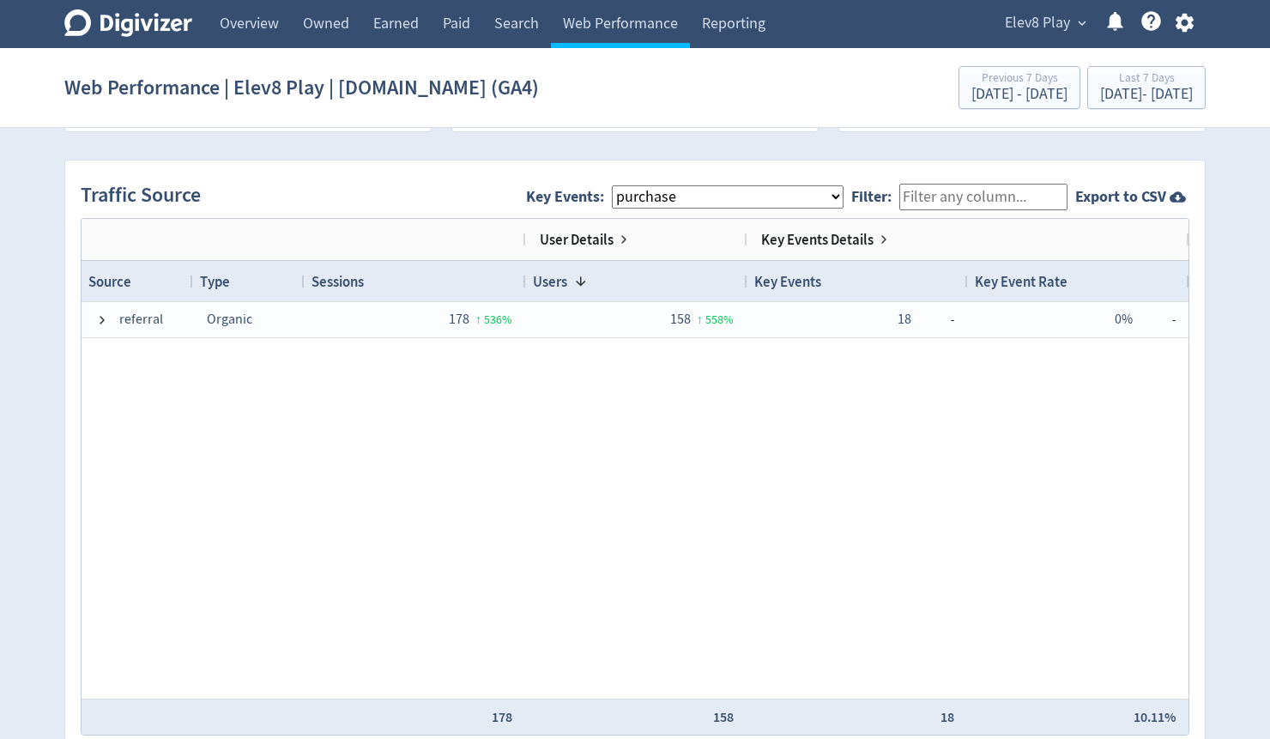
click at [739, 199] on select "All Key Events eCommerce purchase" at bounding box center [728, 196] width 232 height 23
click at [626, 185] on select "All Key Events eCommerce purchase" at bounding box center [728, 196] width 232 height 23
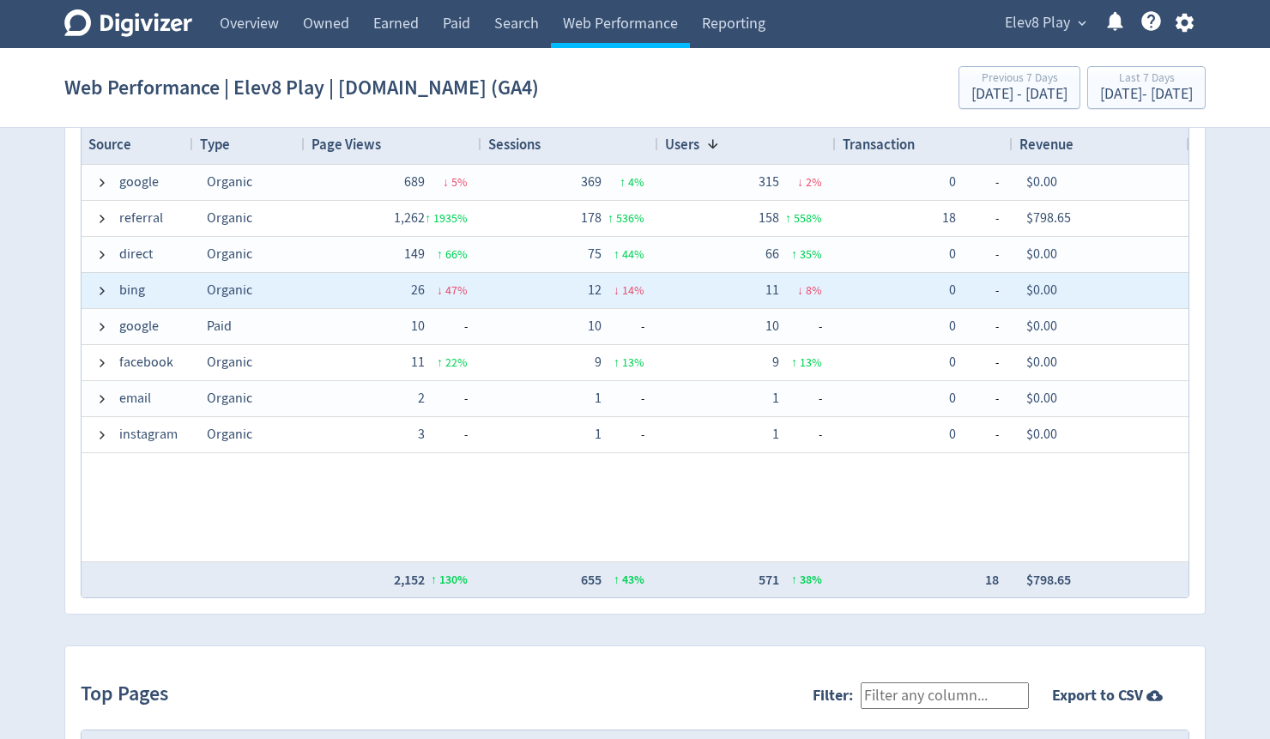
scroll to position [1167, 0]
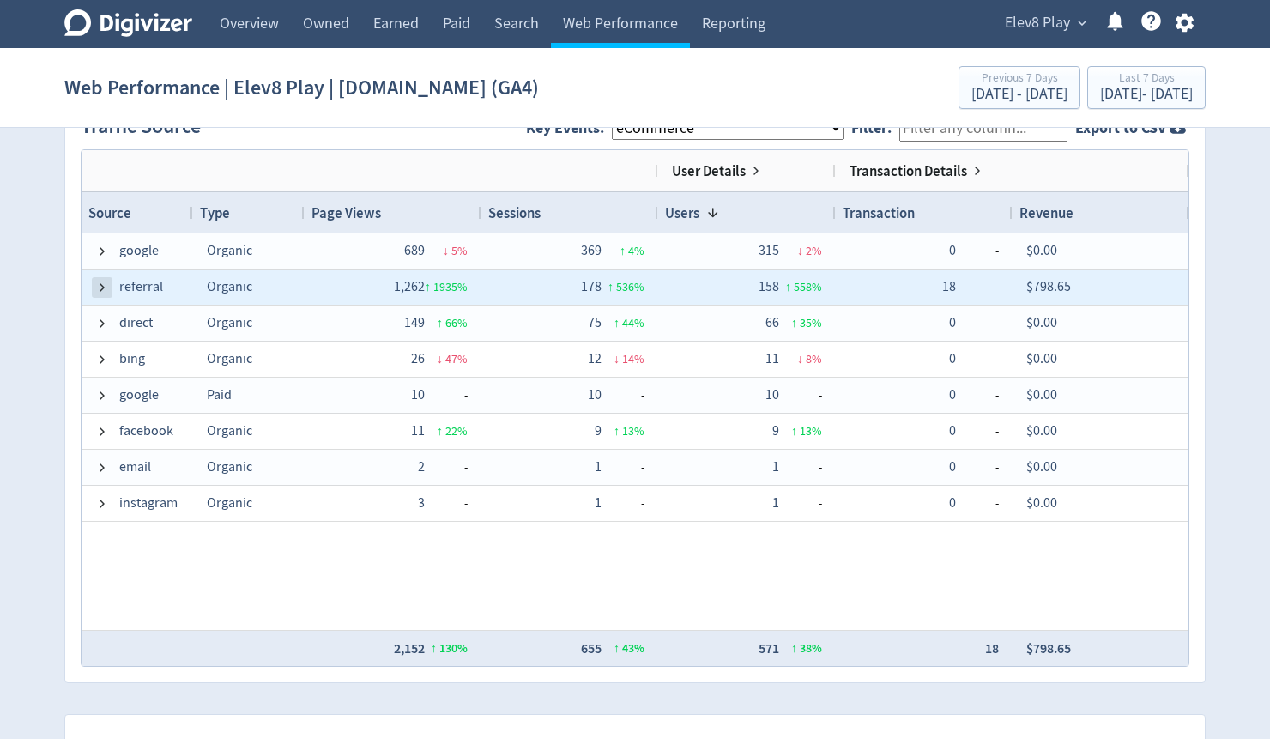
click at [98, 288] on span at bounding box center [102, 288] width 14 height 14
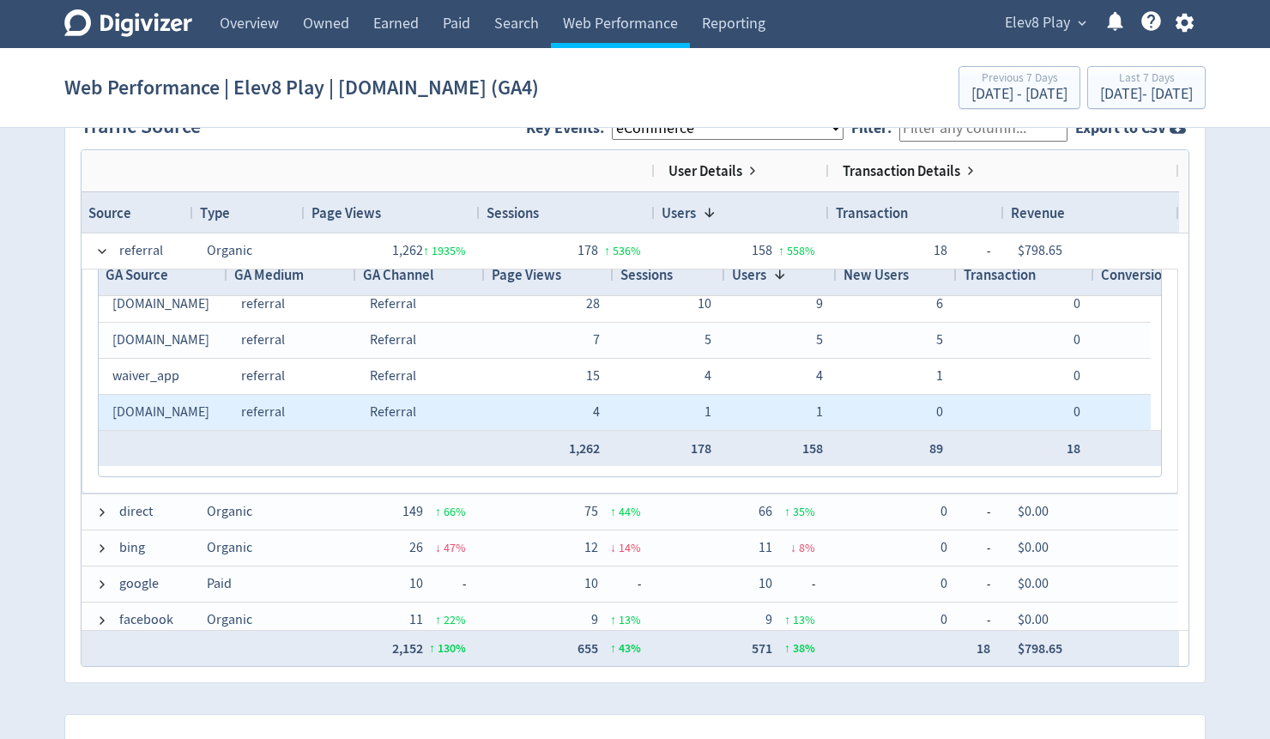
scroll to position [69, 0]
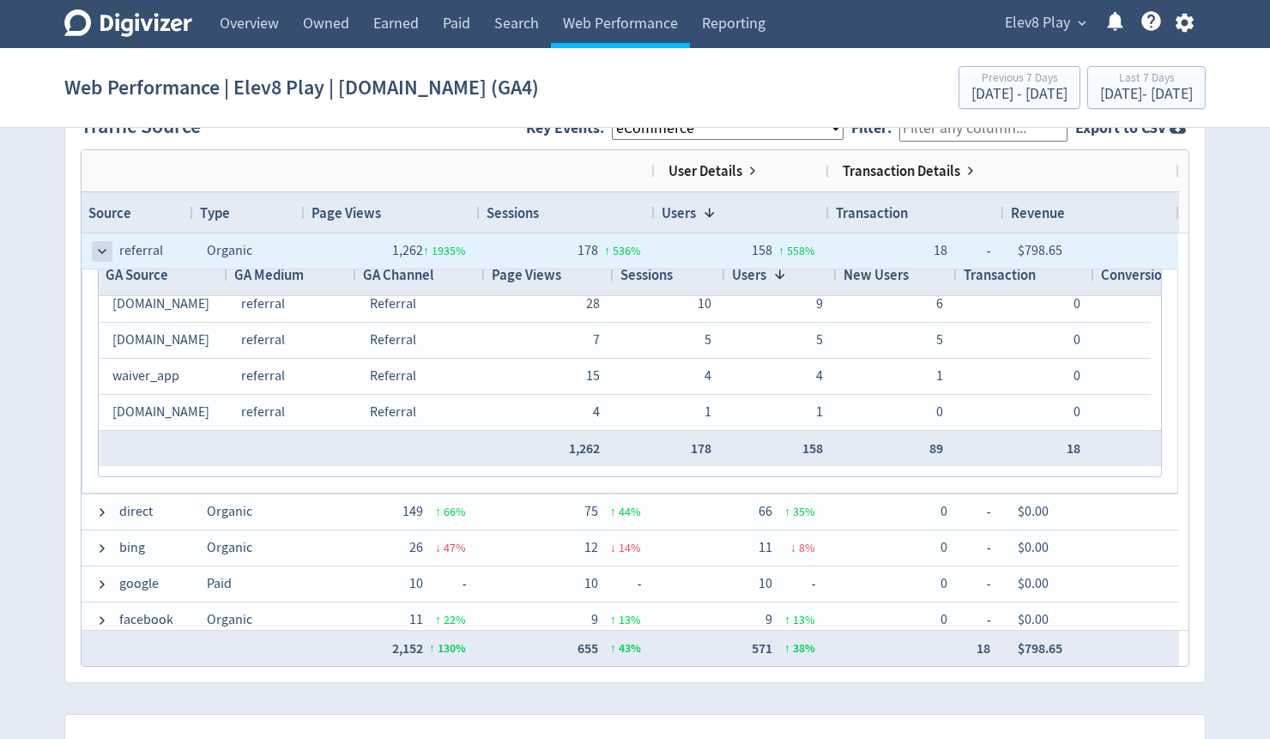
click at [103, 255] on span at bounding box center [102, 252] width 14 height 14
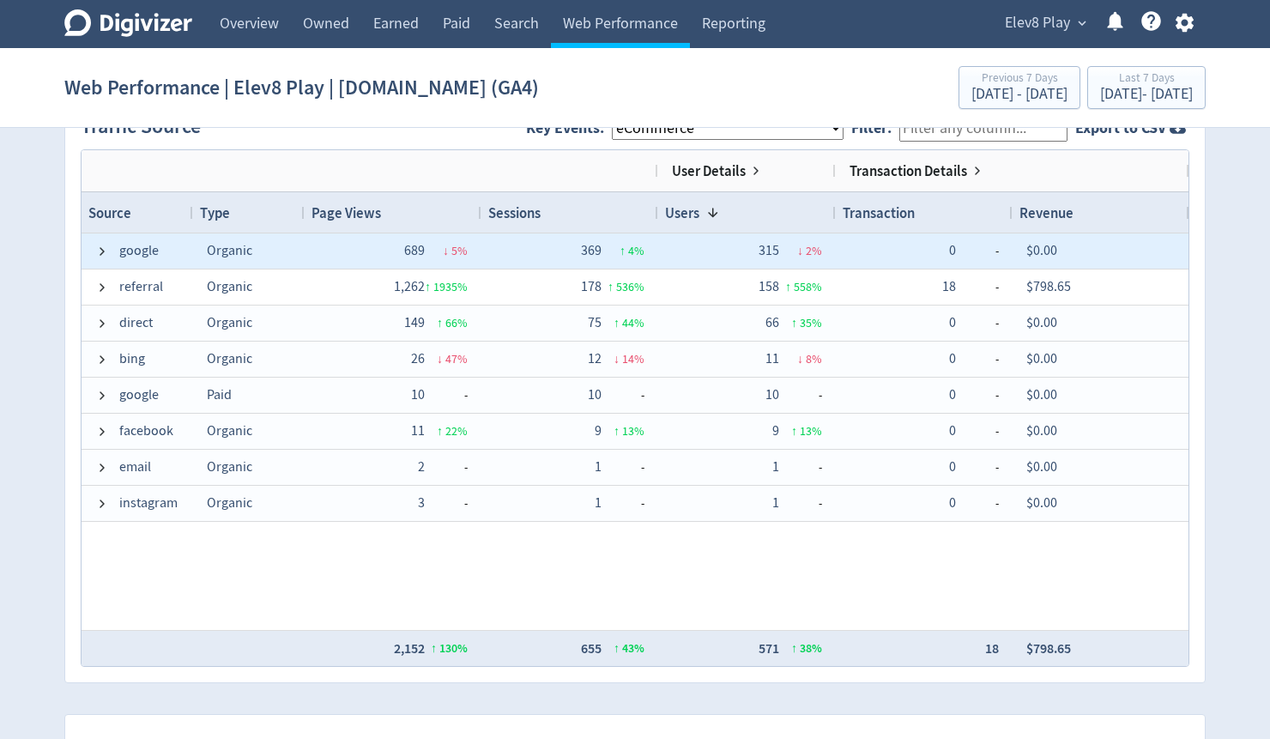
scroll to position [0, 0]
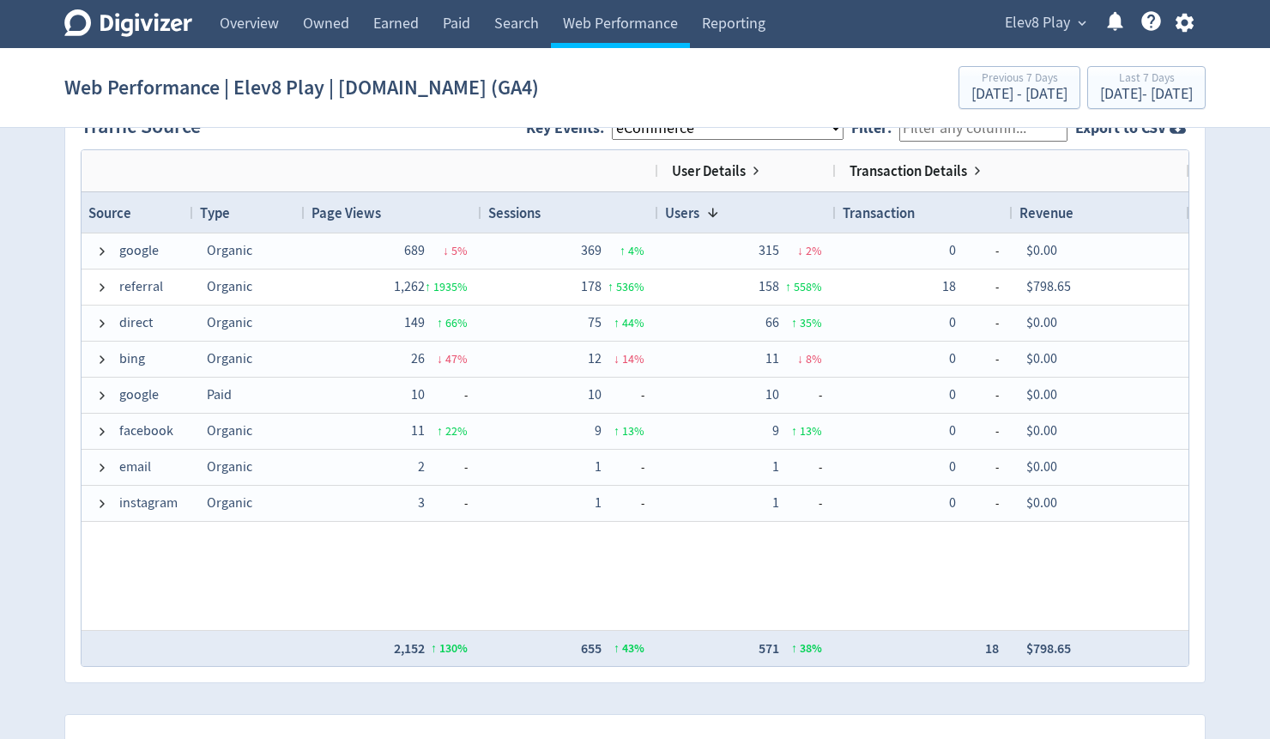
click at [681, 132] on select "All Key Events eCommerce purchase" at bounding box center [728, 128] width 232 height 23
select select "purchase"
click at [626, 117] on select "All Key Events eCommerce purchase" at bounding box center [728, 128] width 232 height 23
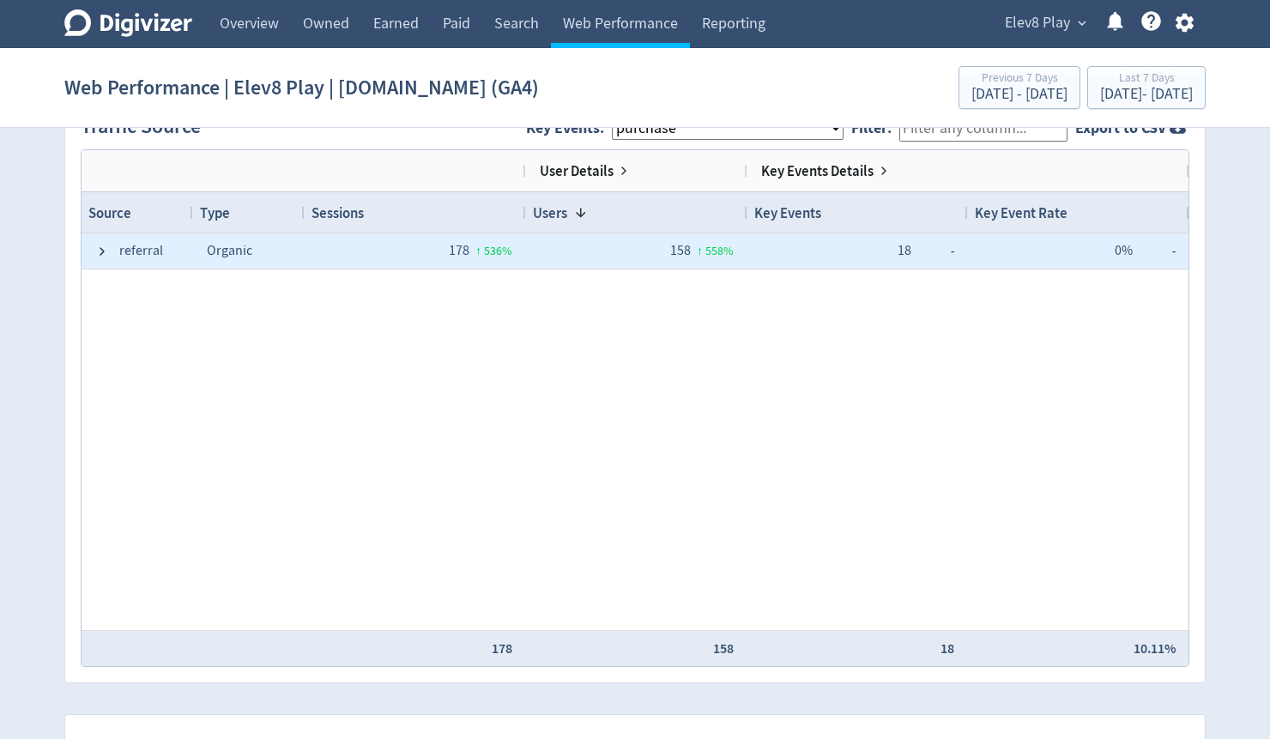
drag, startPoint x: 912, startPoint y: 244, endPoint x: 892, endPoint y: 247, distance: 20.0
click at [892, 247] on div "18 -" at bounding box center [857, 250] width 193 height 33
